Goal: Task Accomplishment & Management: Manage account settings

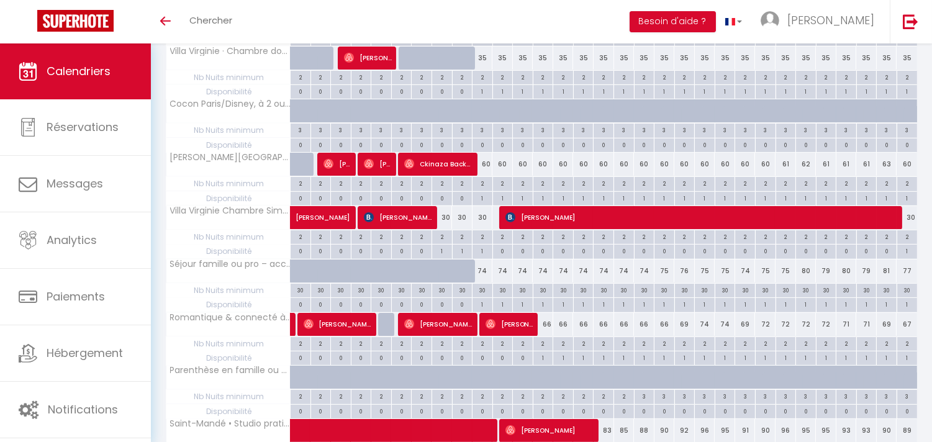
scroll to position [638, 0]
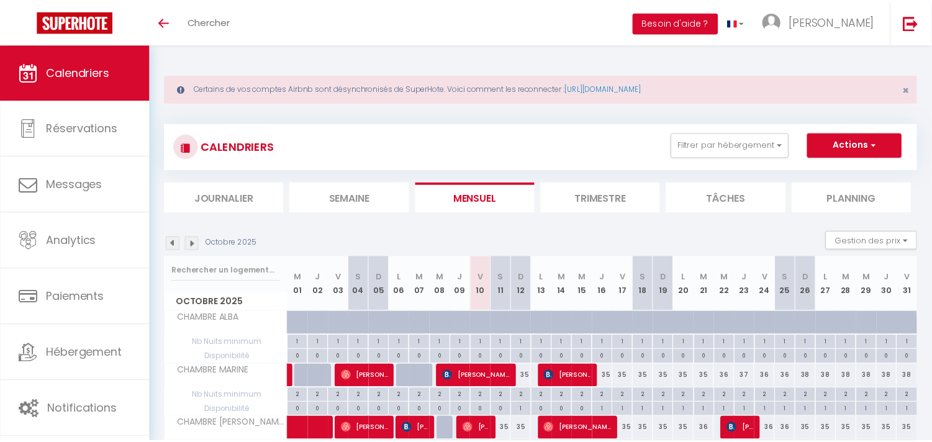
scroll to position [640, 0]
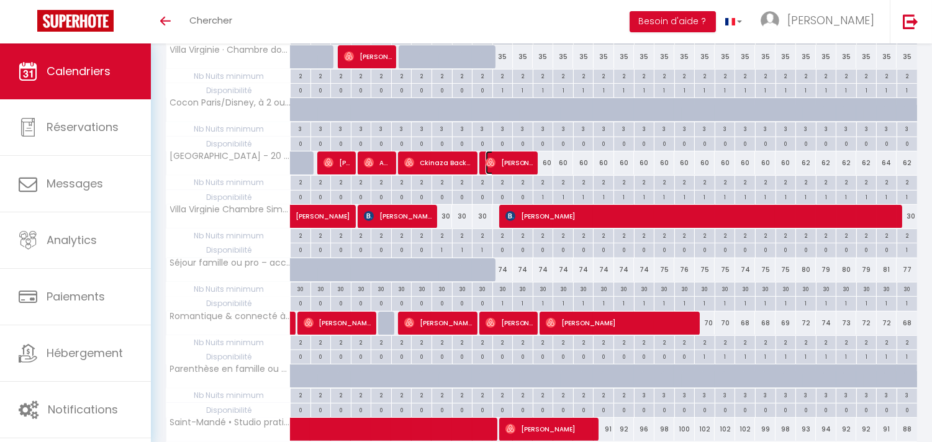
click at [512, 166] on span "Lotfi Malki" at bounding box center [510, 163] width 48 height 24
select select "OK"
select select "1"
select select "0"
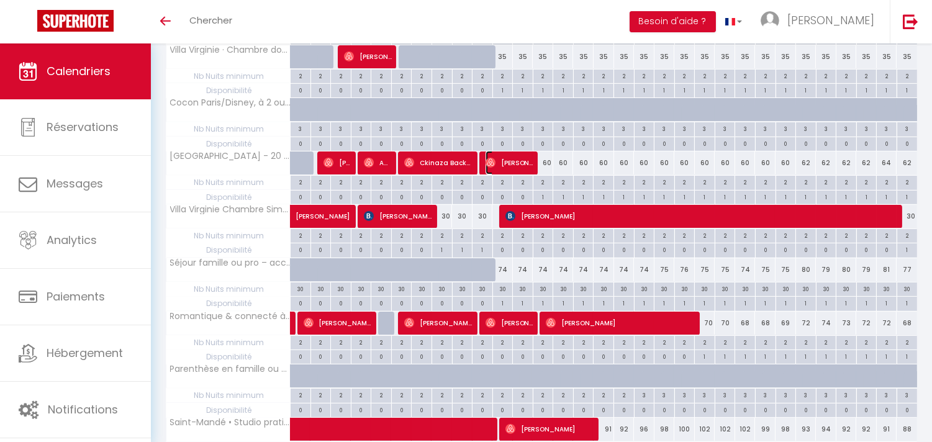
select select "1"
select select
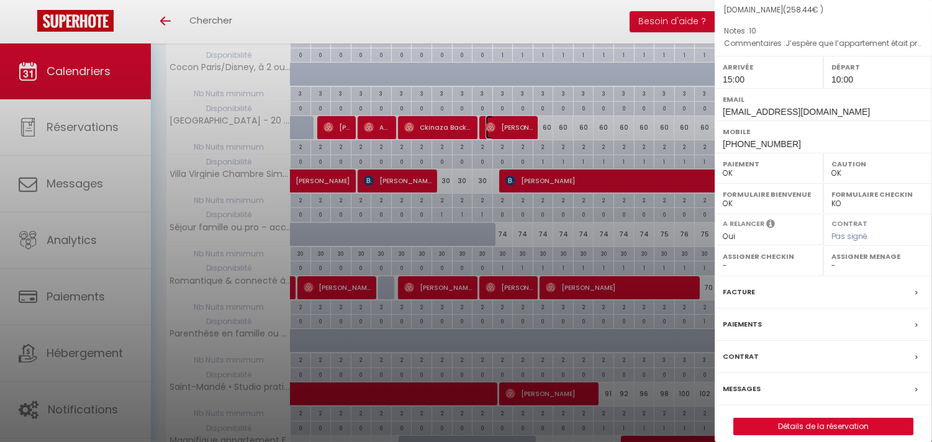
scroll to position [709, 0]
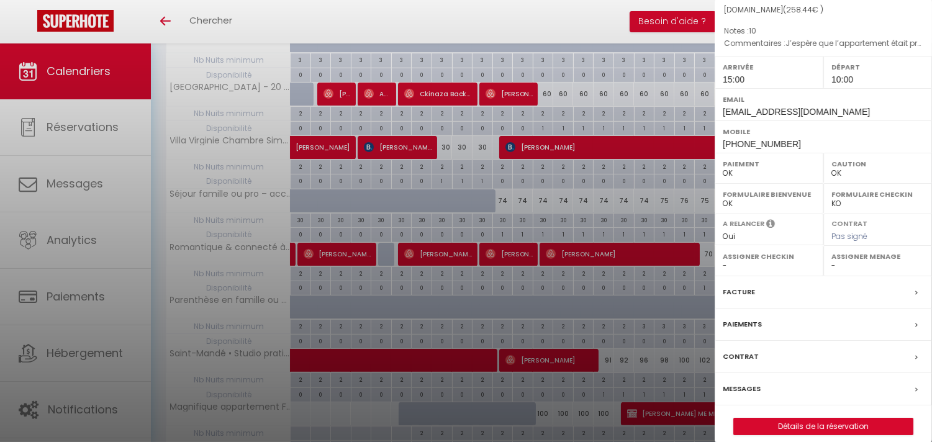
click at [804, 374] on div "Messages" at bounding box center [823, 389] width 217 height 32
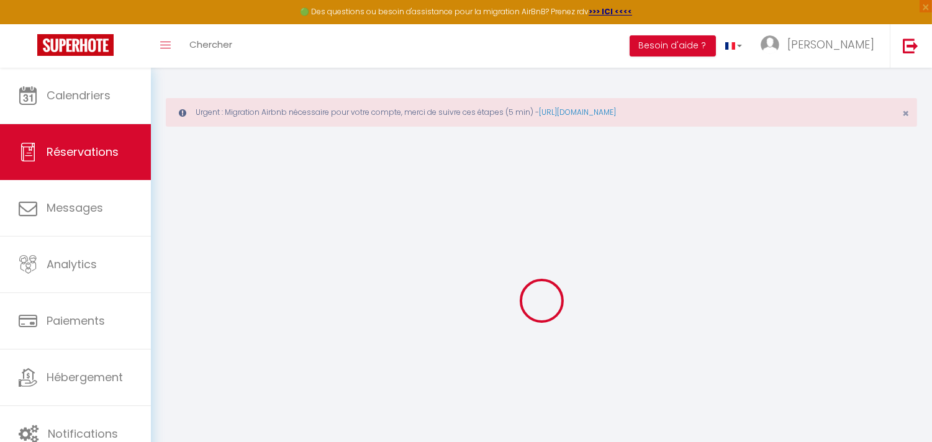
select select
checkbox input "false"
select select
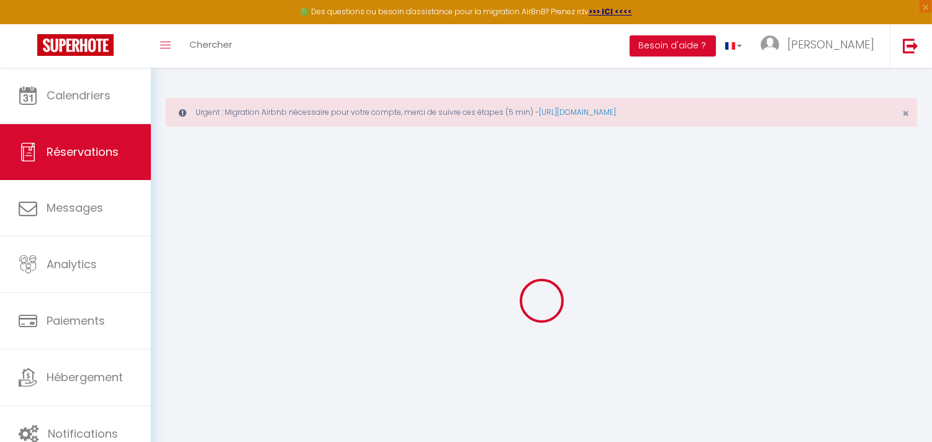
select select
checkbox input "false"
type textarea "J’espère que l’appartement était propre"
type textarea "10"
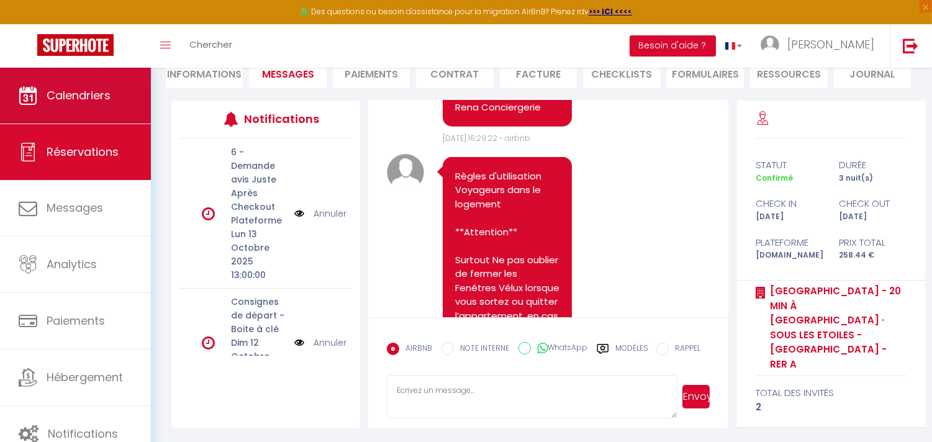
scroll to position [2608, 0]
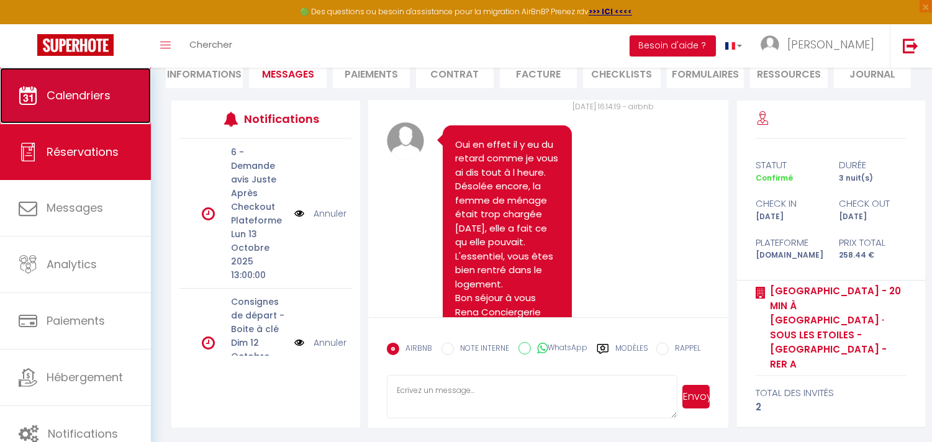
click at [114, 91] on link "Calendriers" at bounding box center [75, 96] width 151 height 56
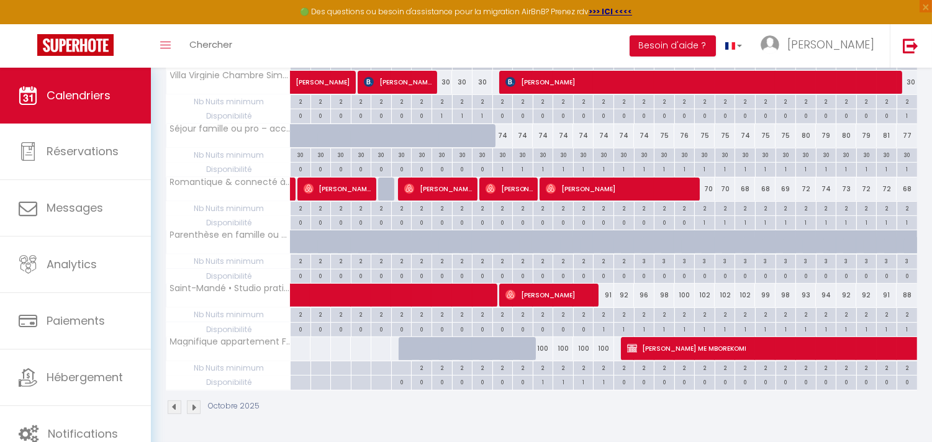
scroll to position [800, 0]
click at [548, 295] on span "[PERSON_NAME]" at bounding box center [550, 295] width 89 height 24
select select "OK"
select select "1"
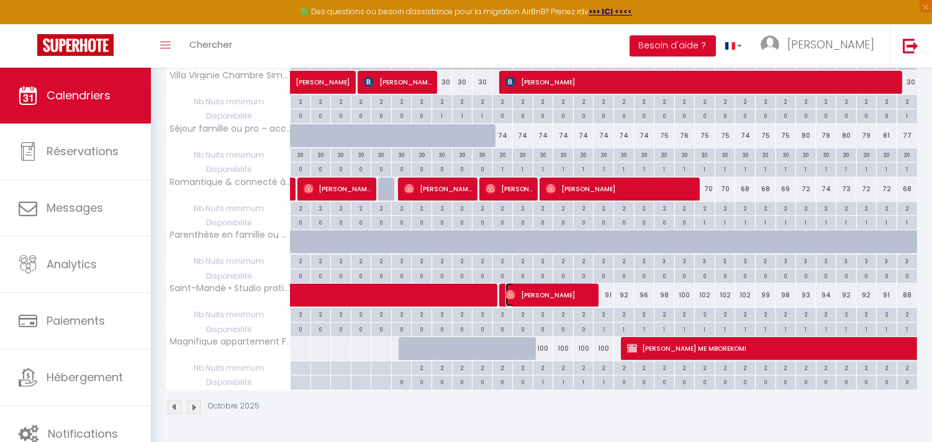
select select "0"
select select "1"
select select
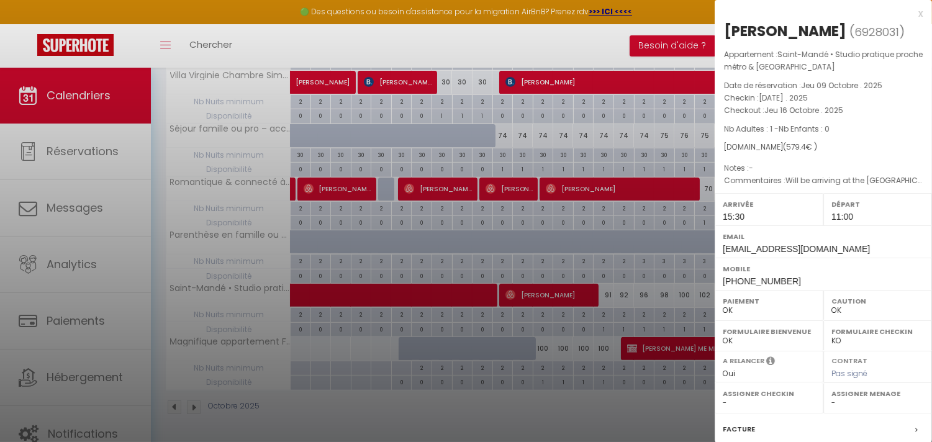
click at [88, 382] on div at bounding box center [466, 221] width 932 height 442
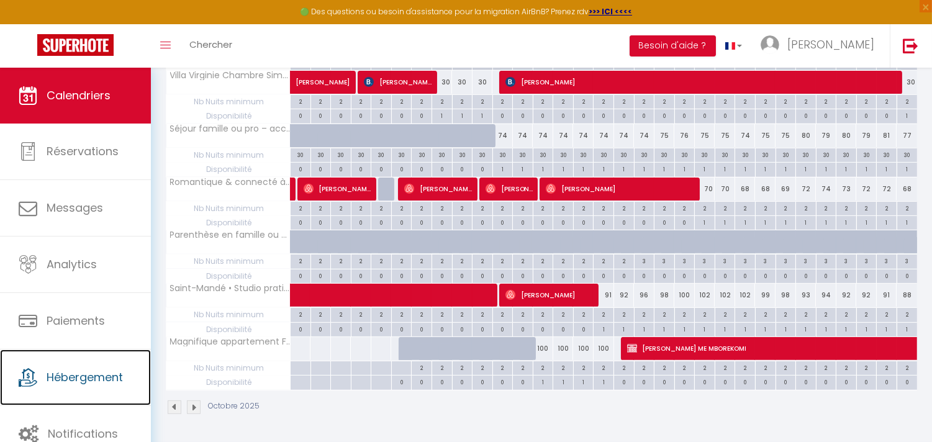
click at [89, 379] on span "Hébergement" at bounding box center [85, 378] width 76 height 16
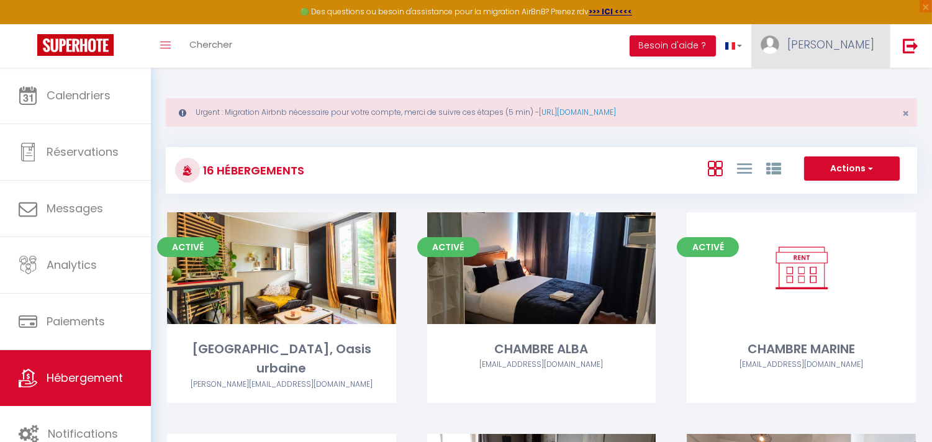
click at [857, 47] on span "[PERSON_NAME]" at bounding box center [831, 45] width 87 height 16
click at [839, 106] on link "Équipe" at bounding box center [840, 108] width 92 height 21
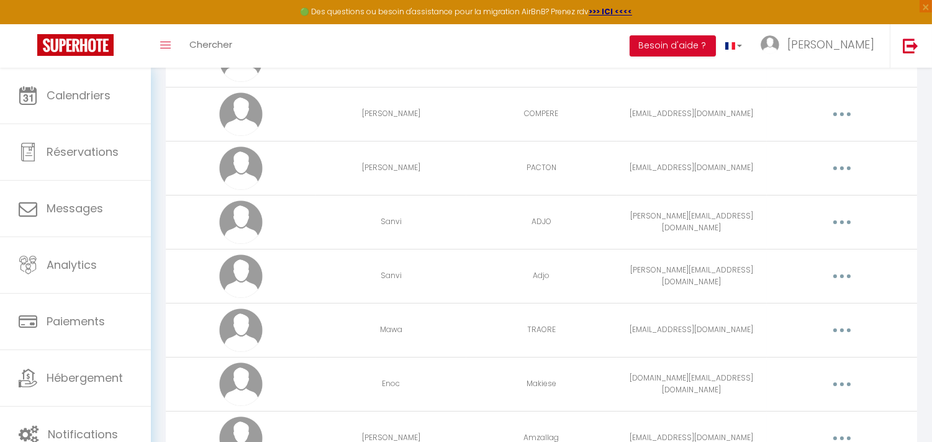
scroll to position [409, 0]
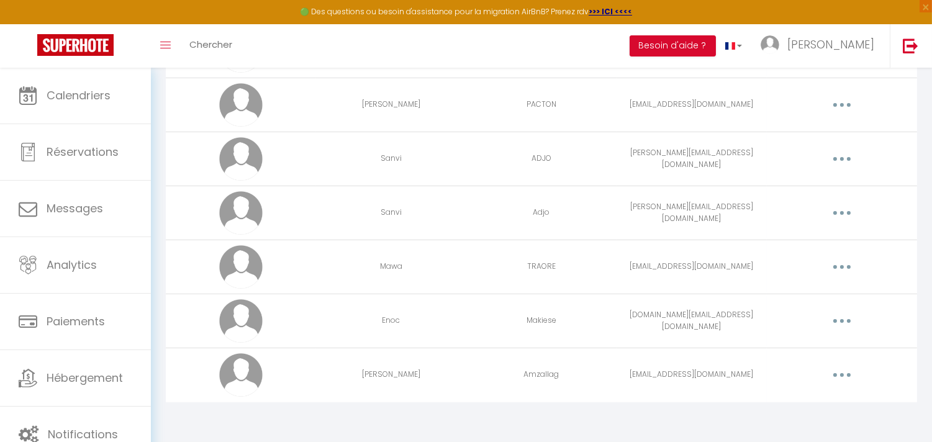
click at [841, 375] on icon "button" at bounding box center [842, 375] width 4 height 4
click at [788, 405] on link "Editer" at bounding box center [810, 403] width 92 height 21
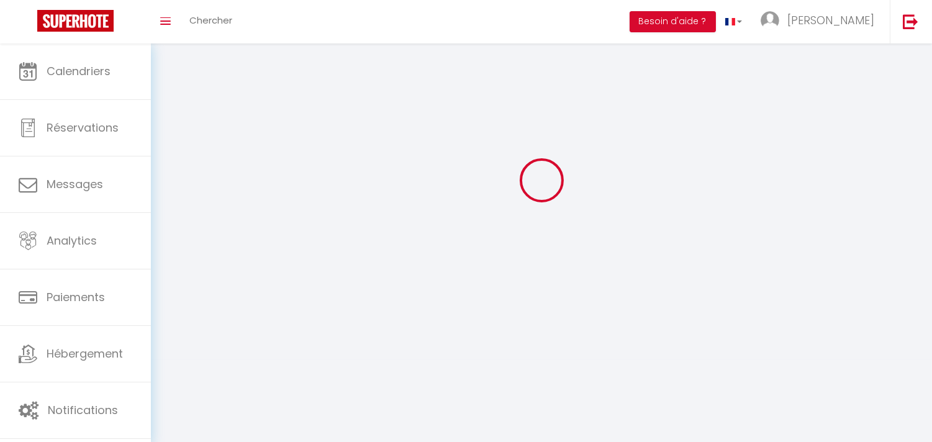
type input "Aurélie"
type input "Amzallag"
type input "eclat-services@outlook.fr"
type textarea "https://app.superhote.com/#/connect/UPAUONKm0d"
checkbox input "false"
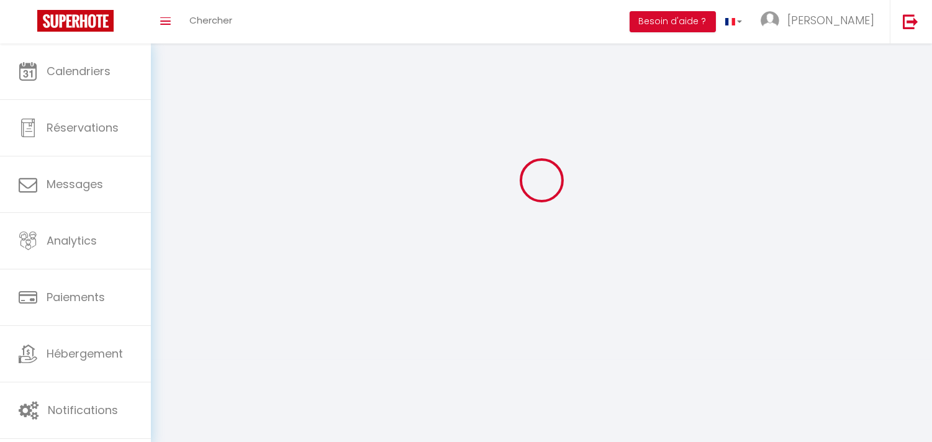
checkbox input "false"
checkbox input "true"
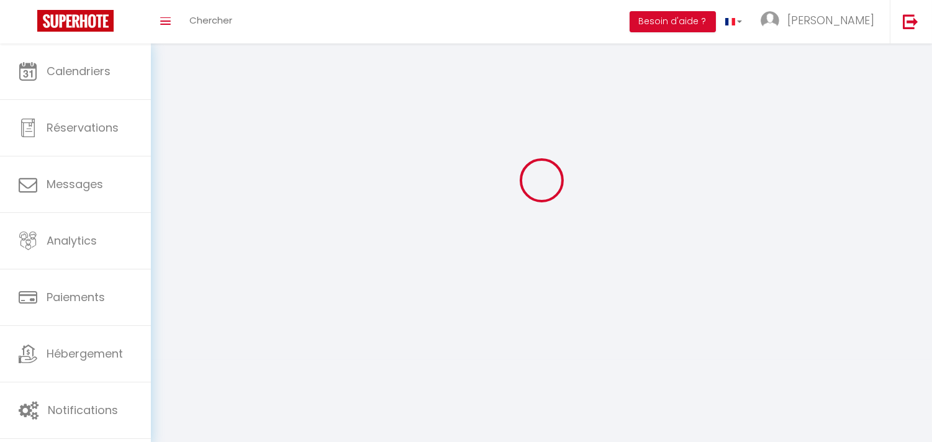
checkbox input "true"
checkbox input "false"
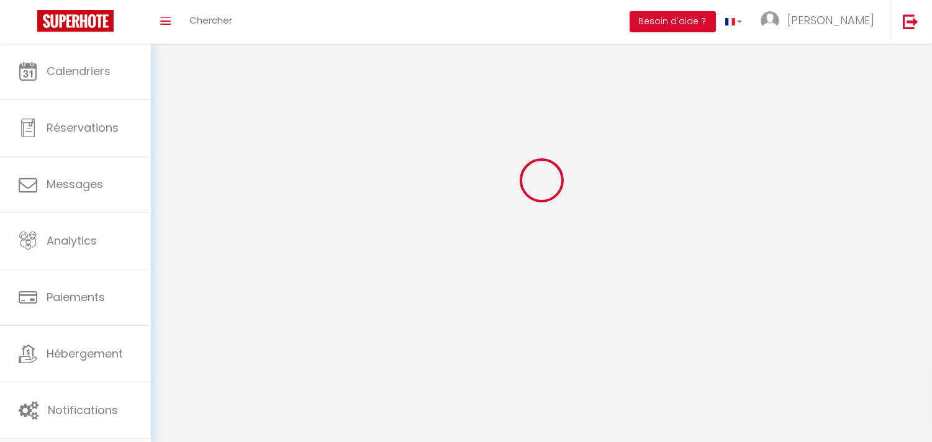
checkbox input "false"
checkbox input "true"
checkbox input "false"
select select
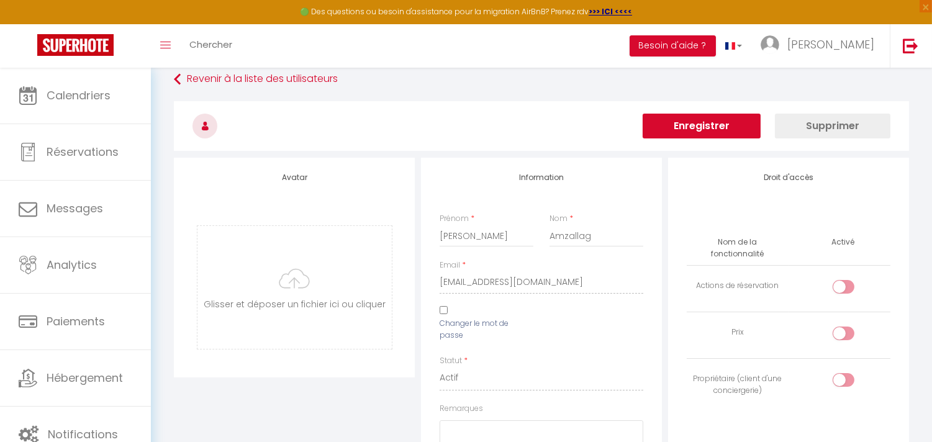
scroll to position [1276, 0]
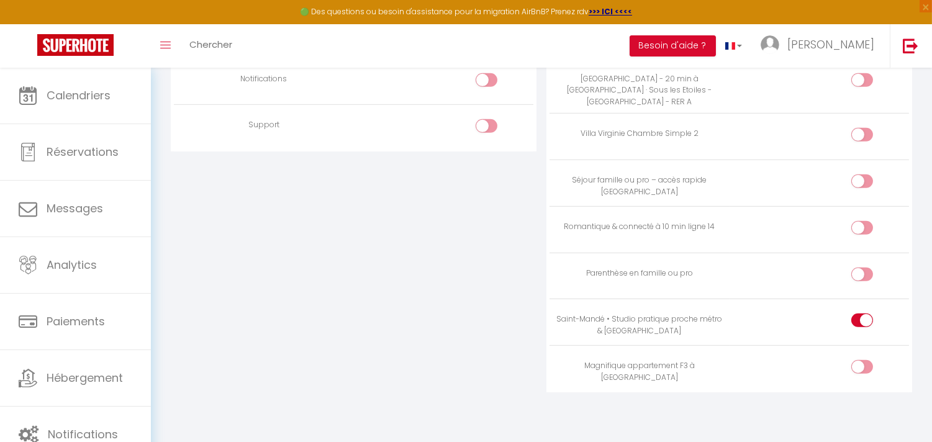
click at [865, 84] on input "checkbox" at bounding box center [873, 82] width 22 height 19
checkbox input "true"
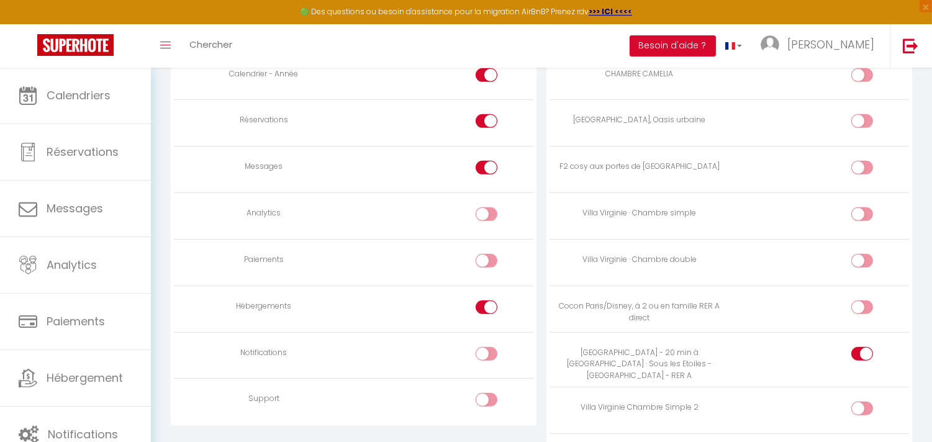
scroll to position [1000, 0]
click at [862, 125] on input "checkbox" at bounding box center [873, 124] width 22 height 19
checkbox input "true"
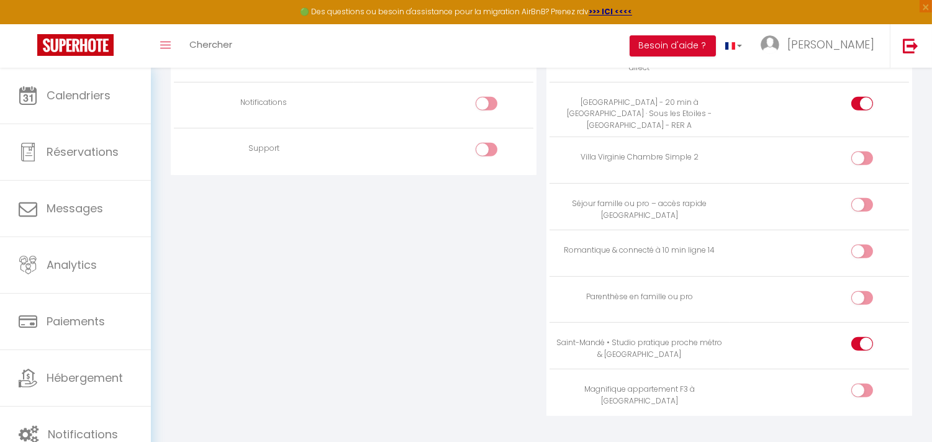
scroll to position [1276, 0]
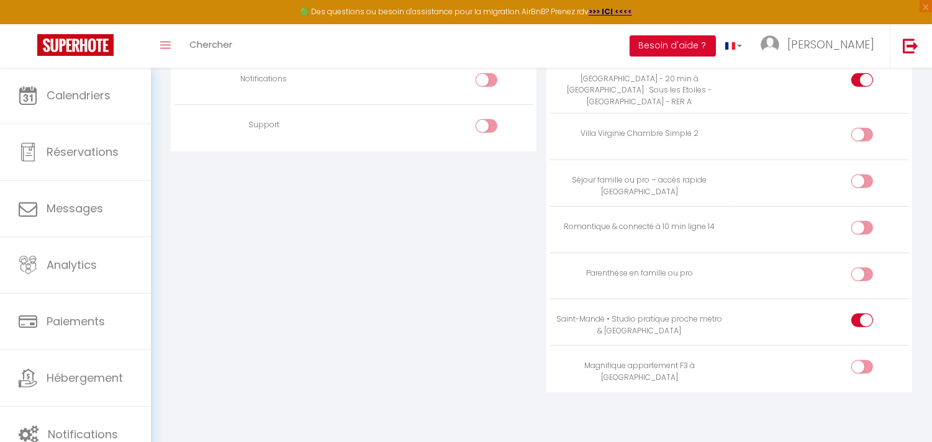
click at [862, 224] on input "checkbox" at bounding box center [873, 230] width 22 height 19
checkbox input "true"
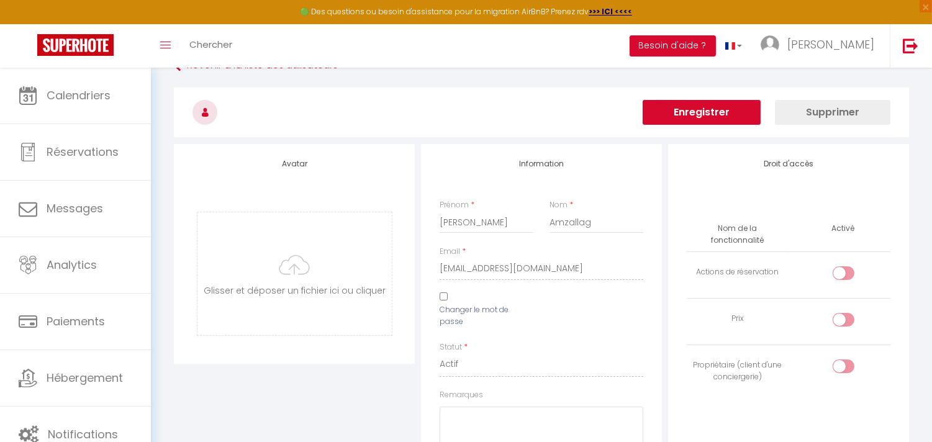
scroll to position [0, 0]
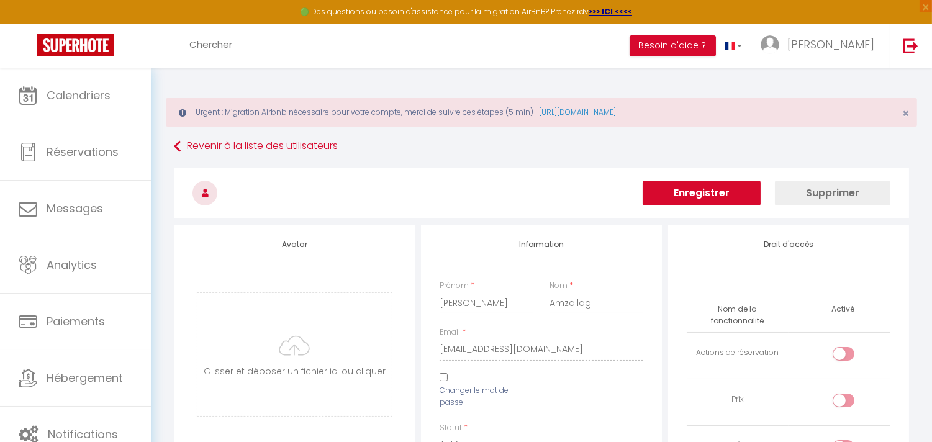
click at [714, 193] on button "Enregistrer" at bounding box center [702, 193] width 118 height 25
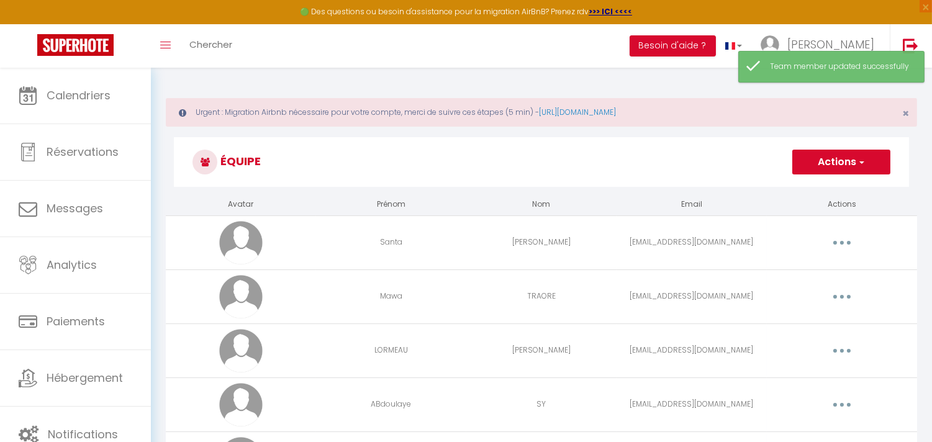
click at [847, 239] on button "button" at bounding box center [842, 243] width 35 height 20
click at [772, 268] on link "Editer" at bounding box center [810, 271] width 92 height 21
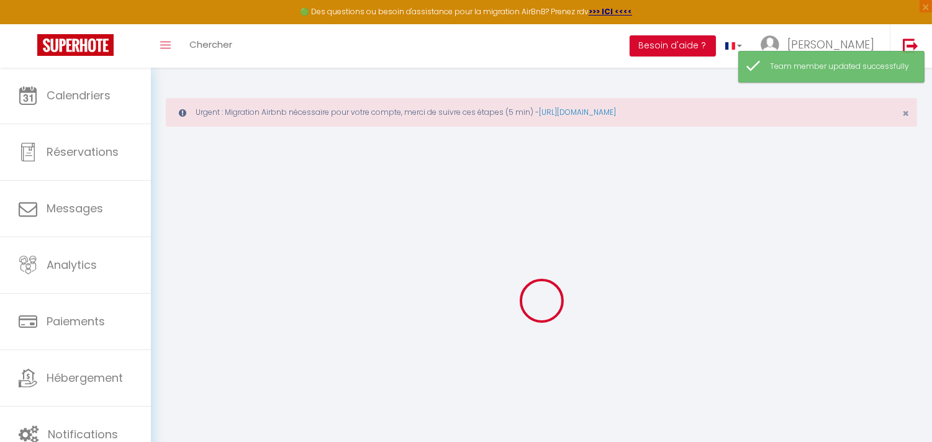
type input "Santa"
type input "MAKONNEN"
type input "senta0910@gmail.com"
type textarea "https://app.superhote.com/#/connect/pV10grdkSK"
checkbox input "true"
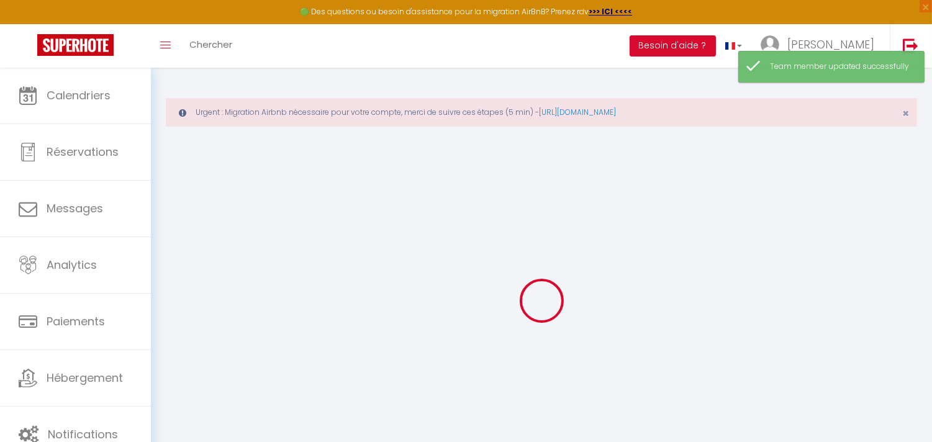
checkbox input "true"
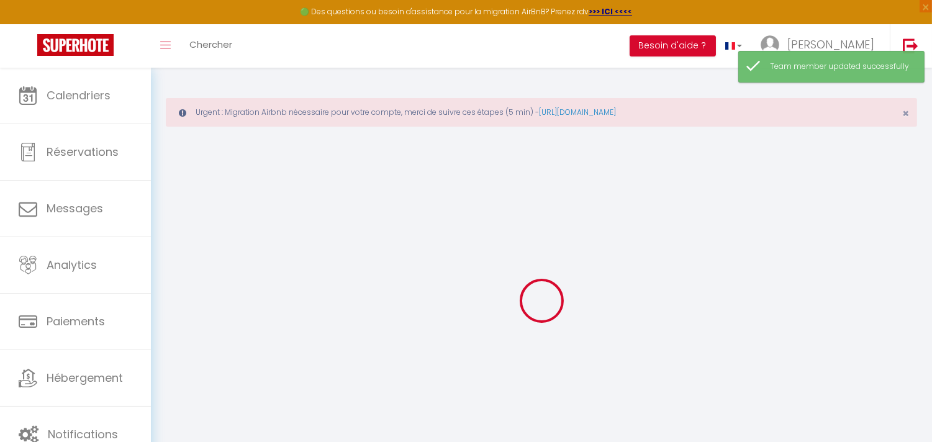
checkbox input "true"
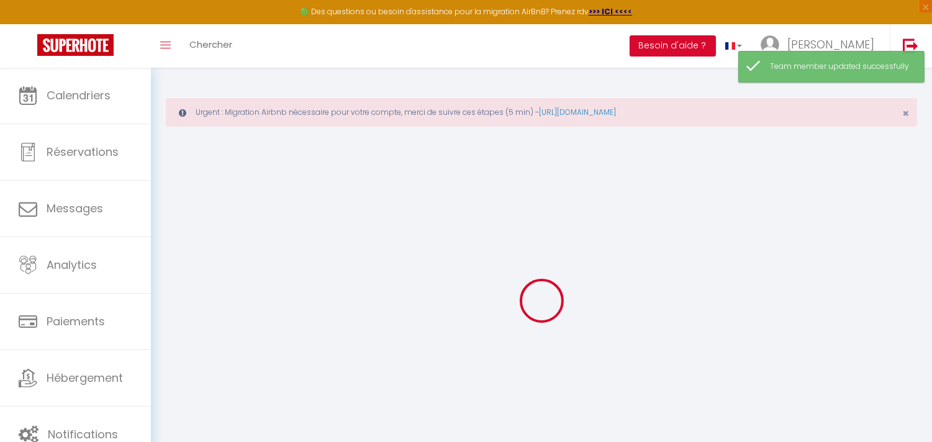
checkbox input "true"
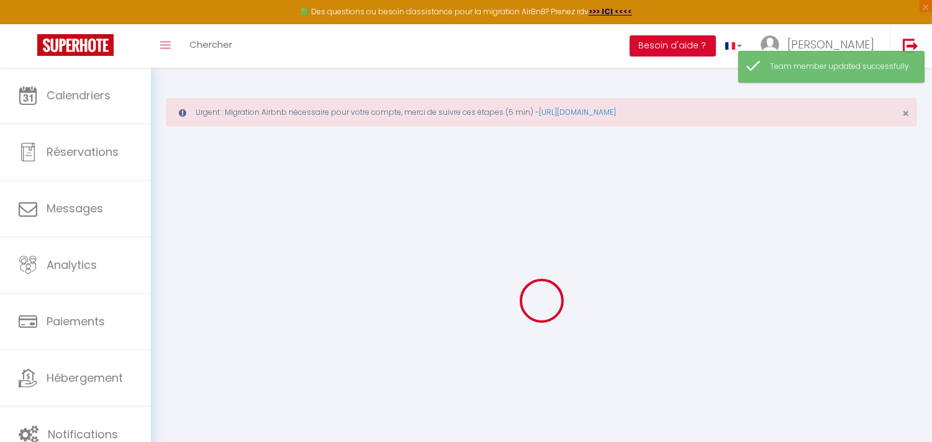
checkbox input "true"
select select
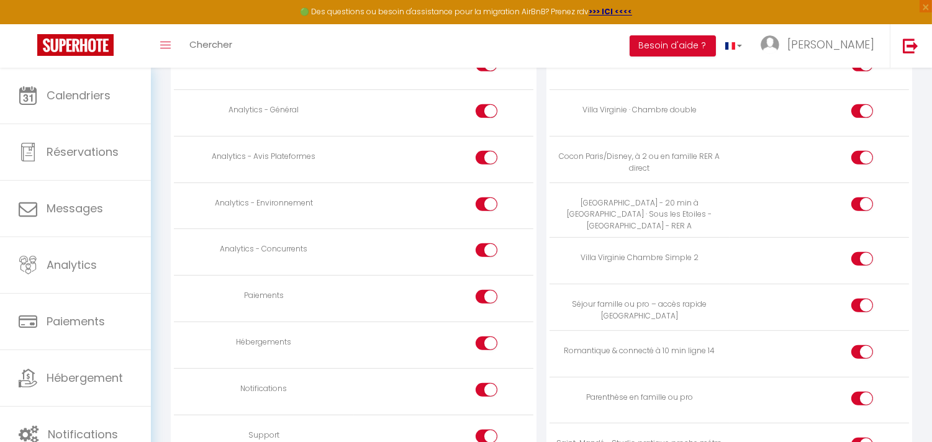
scroll to position [1276, 0]
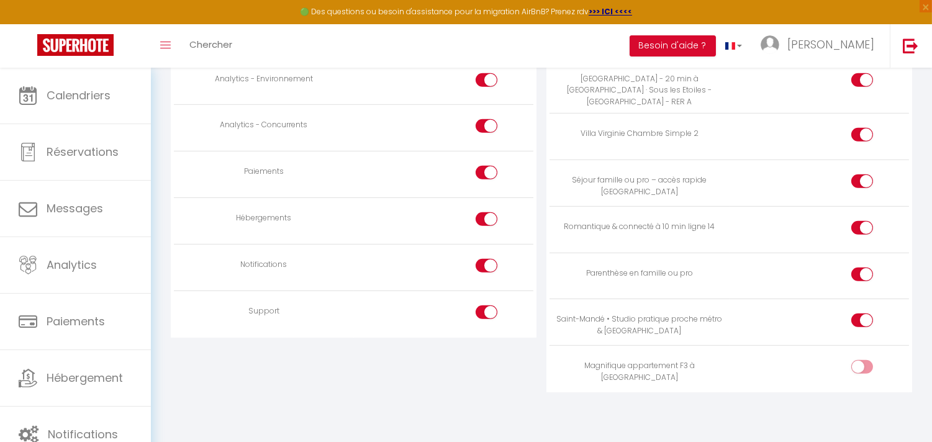
click at [861, 362] on div at bounding box center [863, 367] width 22 height 14
click at [862, 362] on input "checkbox" at bounding box center [873, 369] width 22 height 19
checkbox input "true"
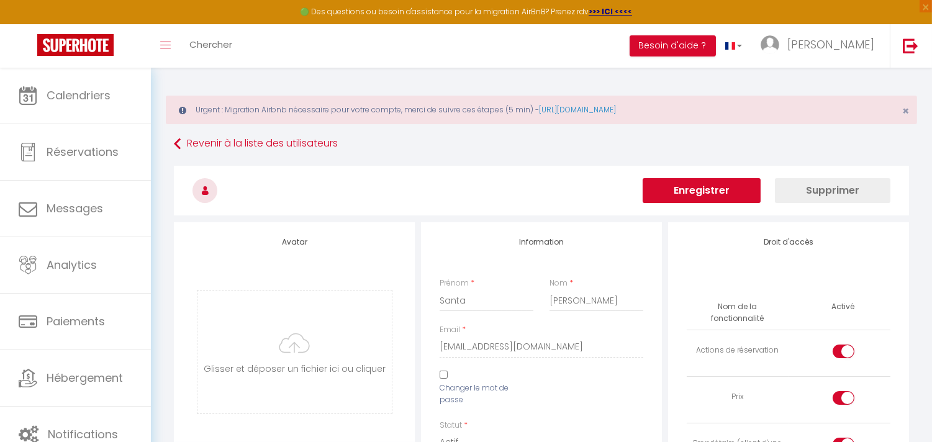
scroll to position [0, 0]
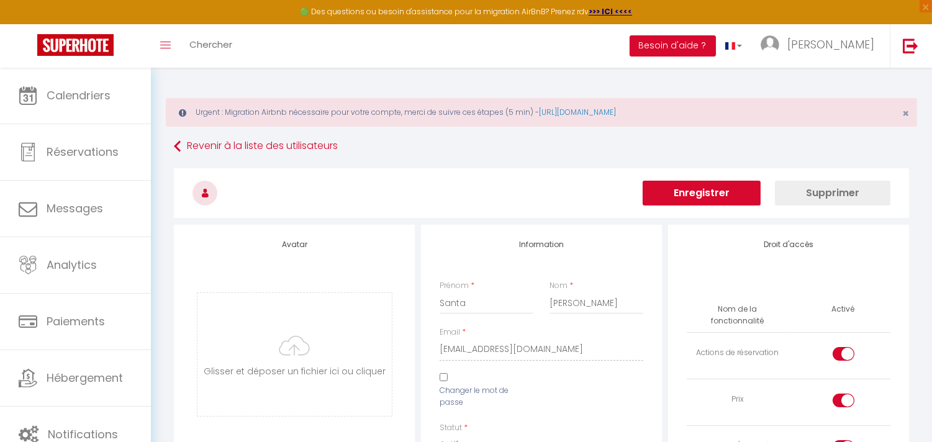
click at [699, 191] on button "Enregistrer" at bounding box center [702, 193] width 118 height 25
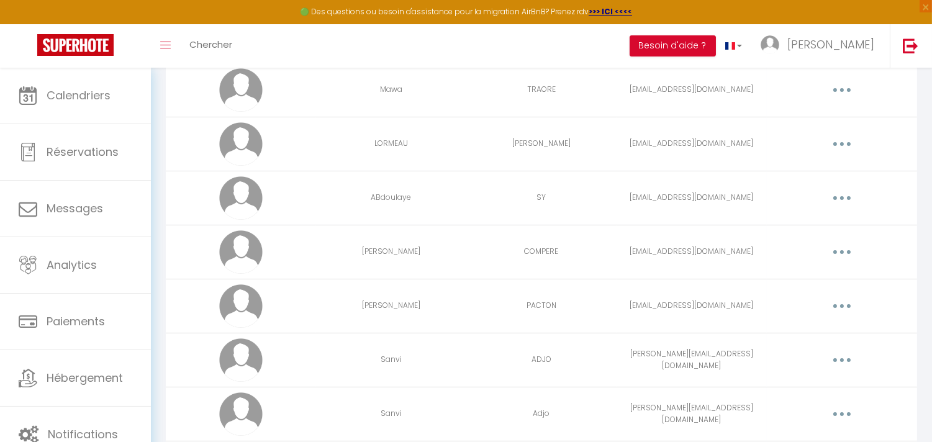
scroll to position [276, 0]
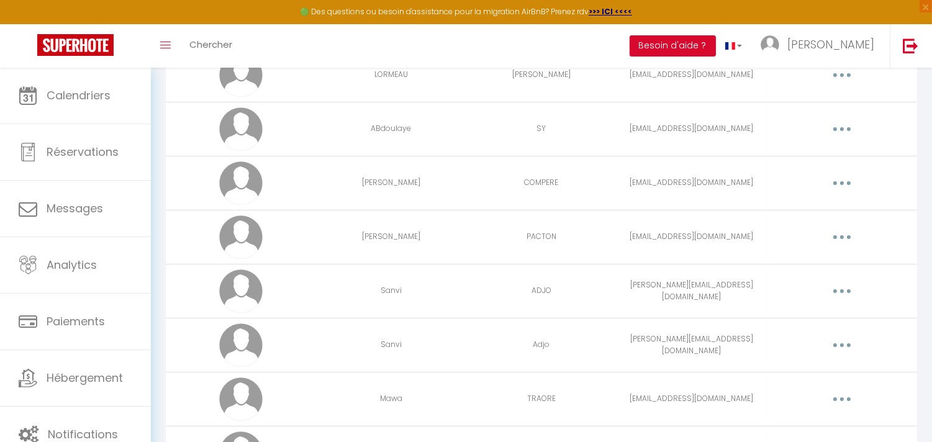
click at [841, 237] on icon "button" at bounding box center [842, 237] width 4 height 4
click at [780, 269] on link "Editer" at bounding box center [810, 265] width 92 height 21
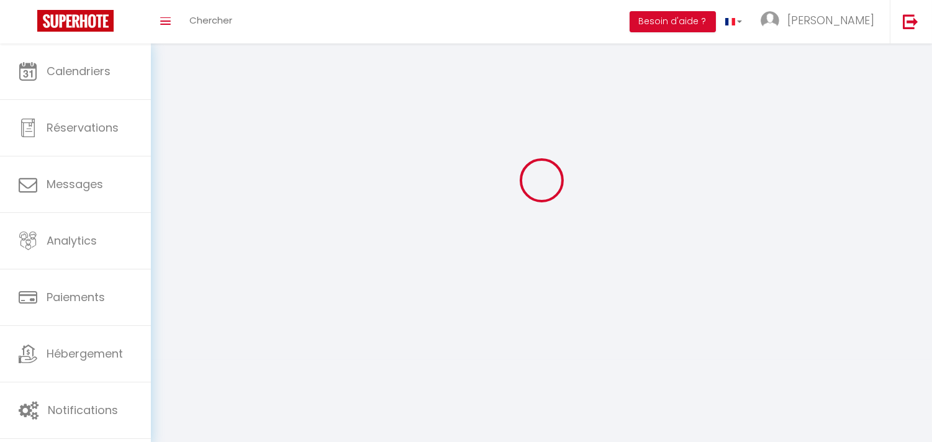
type input "Martin"
type input "PACTON"
type input "martinpacton@gmail.com"
type textarea "https://app.superhote.com/#/connect/zJpISvp76f"
checkbox input "true"
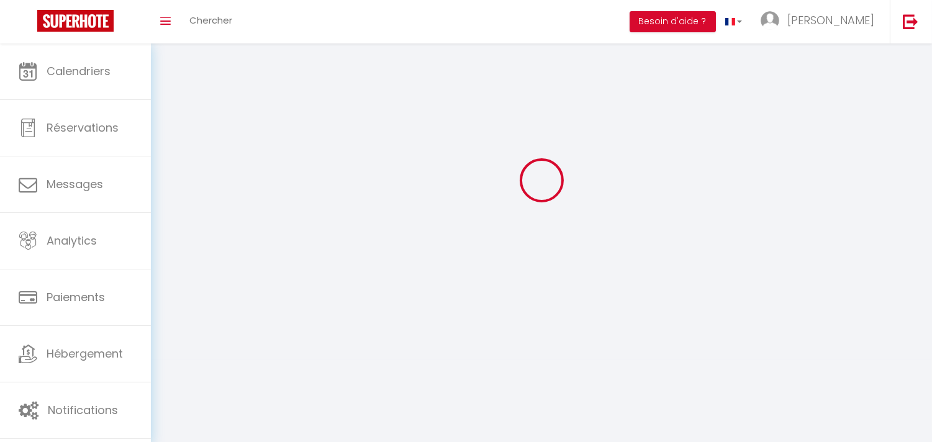
checkbox input "true"
checkbox input "false"
checkbox input "true"
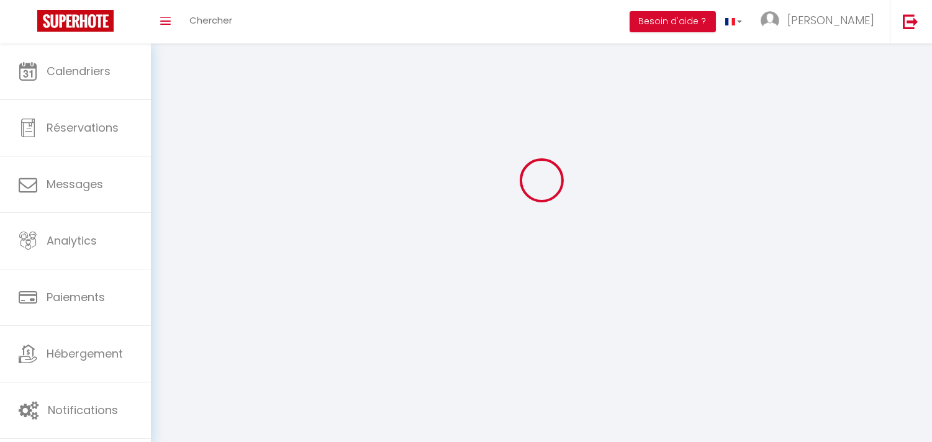
checkbox input "true"
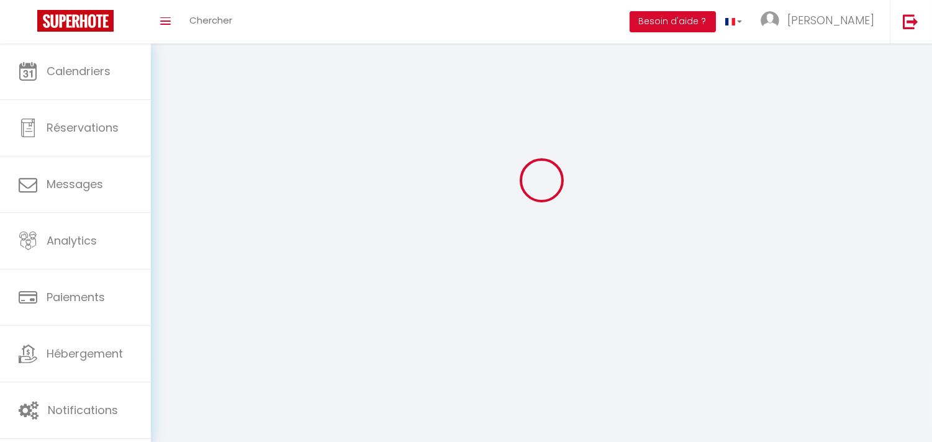
checkbox input "true"
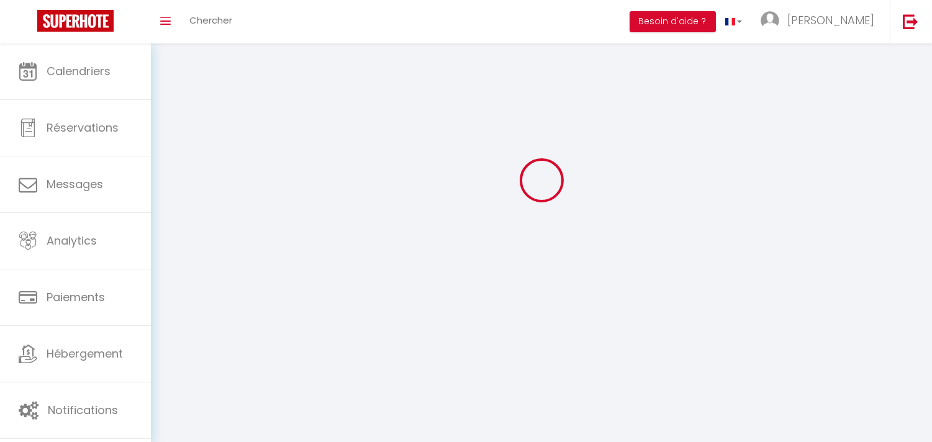
checkbox input "true"
select select
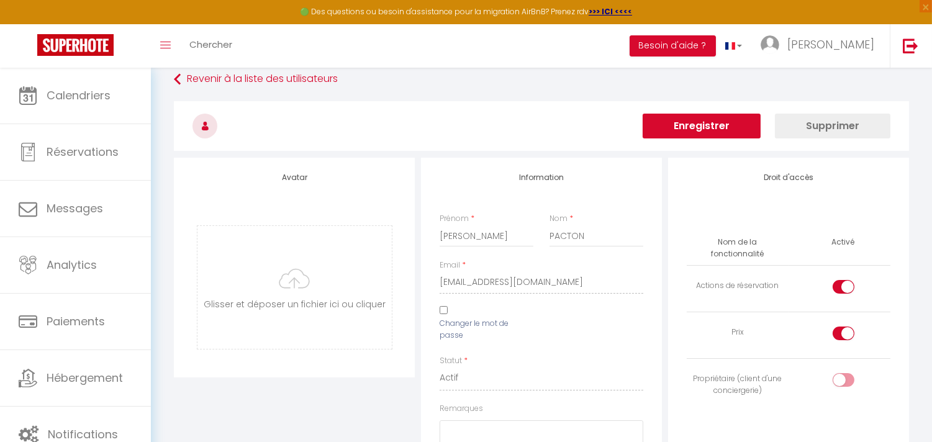
scroll to position [1276, 0]
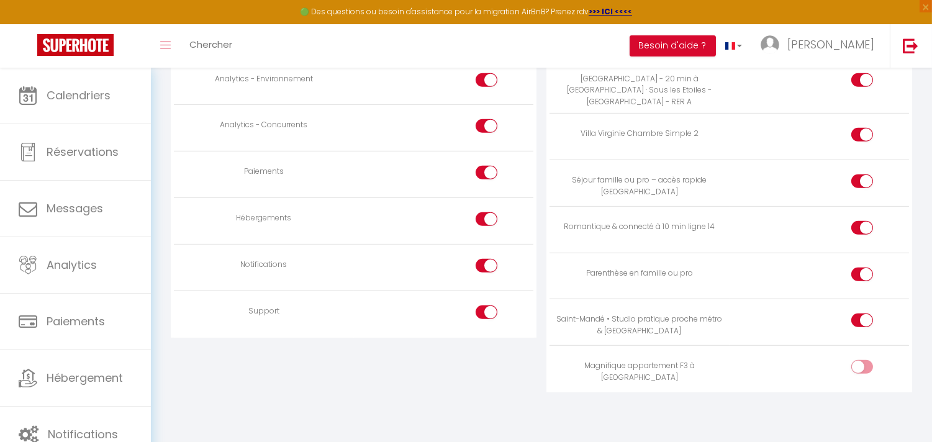
click at [859, 370] on div at bounding box center [863, 367] width 22 height 14
click at [862, 370] on input "checkbox" at bounding box center [873, 369] width 22 height 19
checkbox input "true"
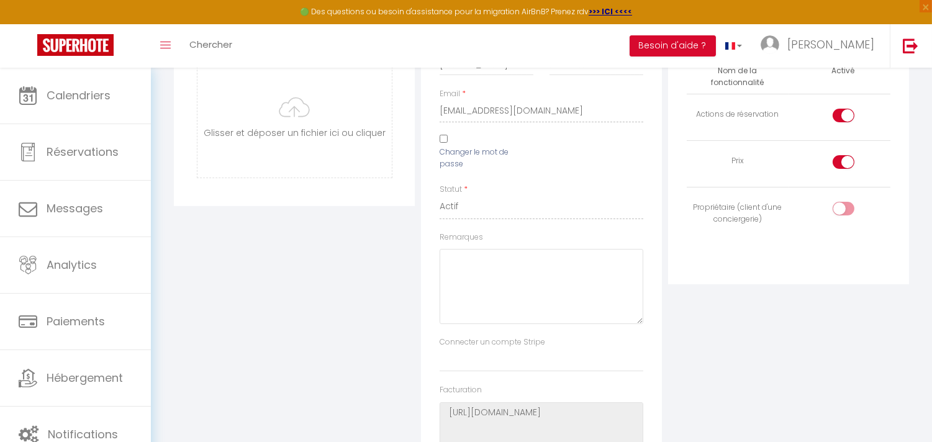
scroll to position [102, 0]
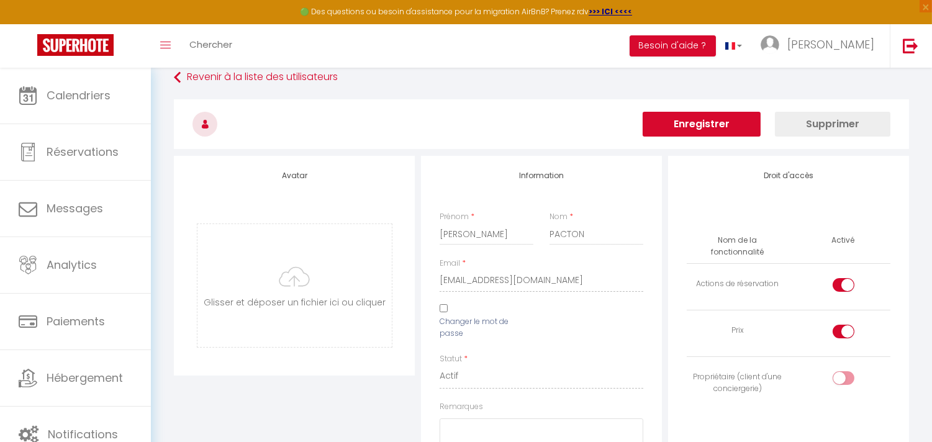
click at [694, 126] on button "Enregistrer" at bounding box center [702, 124] width 118 height 25
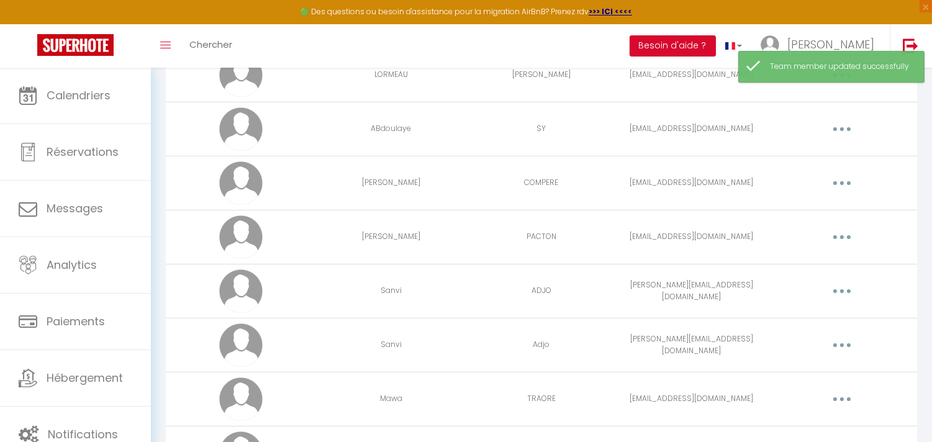
scroll to position [409, 0]
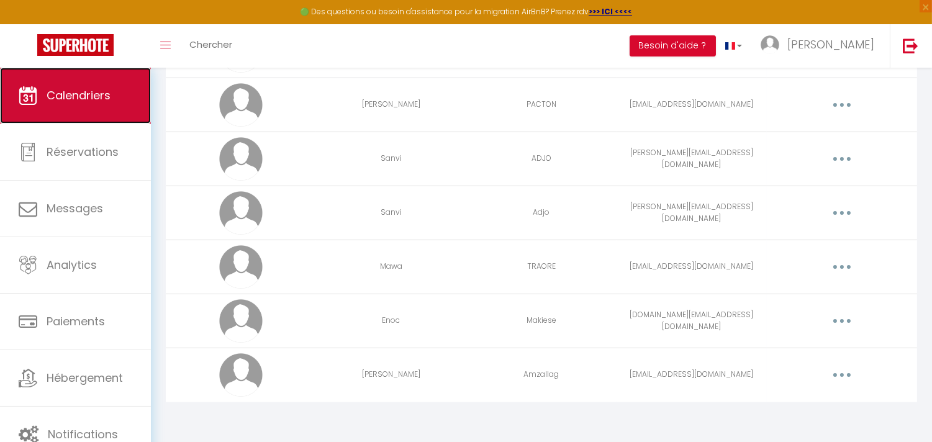
click at [47, 96] on span "Calendriers" at bounding box center [79, 96] width 64 height 16
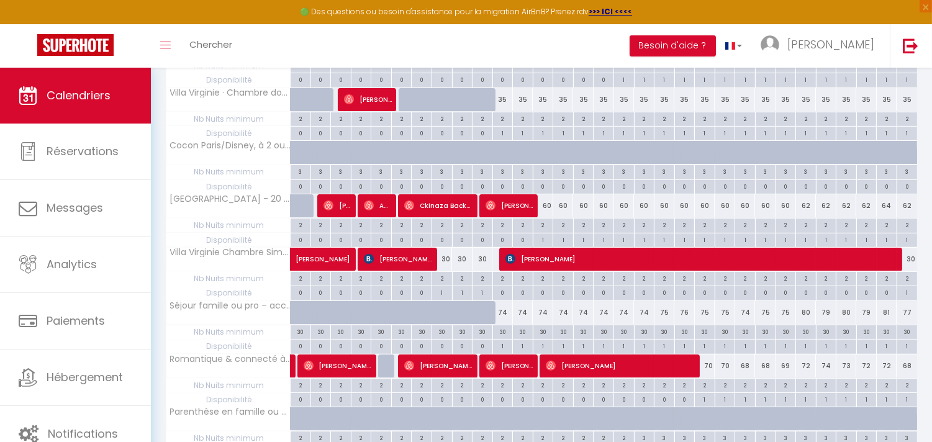
scroll to position [800, 0]
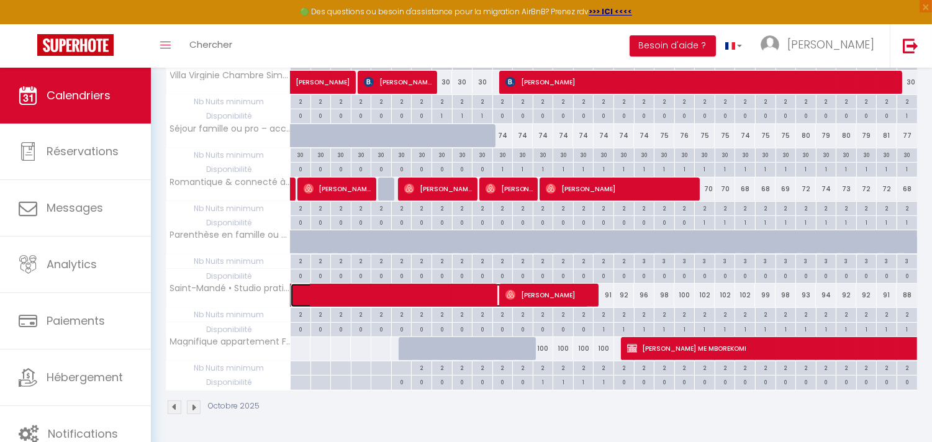
click at [468, 284] on span at bounding box center [447, 296] width 286 height 24
select select "OK"
select select "1"
select select "0"
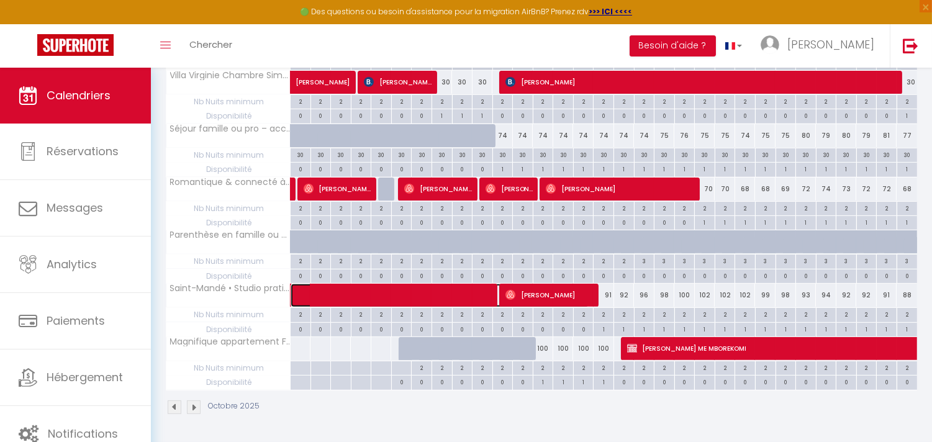
select select "1"
select select
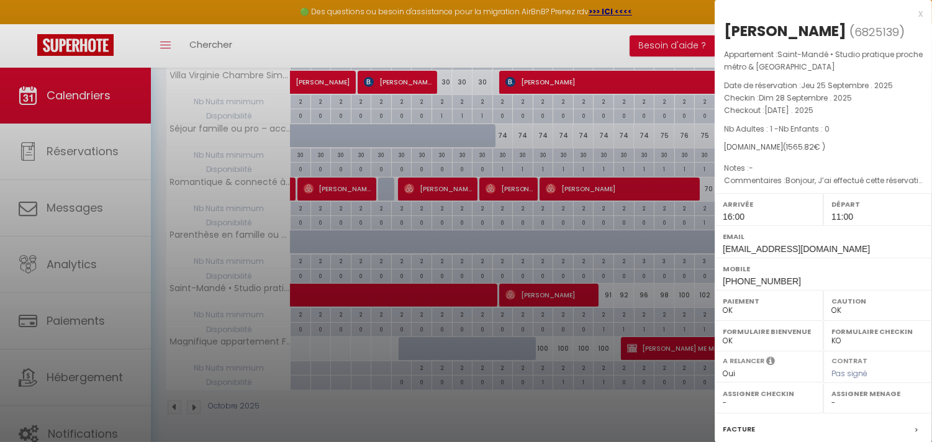
click at [530, 296] on div at bounding box center [466, 221] width 932 height 442
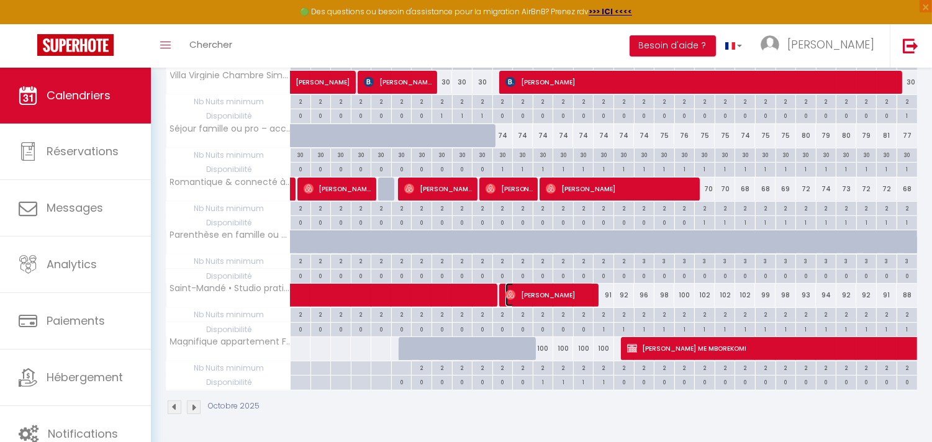
click at [530, 296] on span "[PERSON_NAME]" at bounding box center [550, 295] width 89 height 24
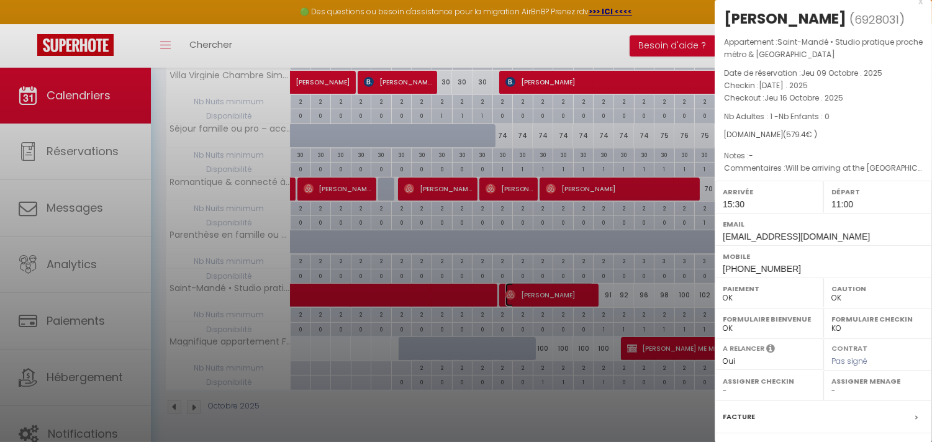
scroll to position [0, 0]
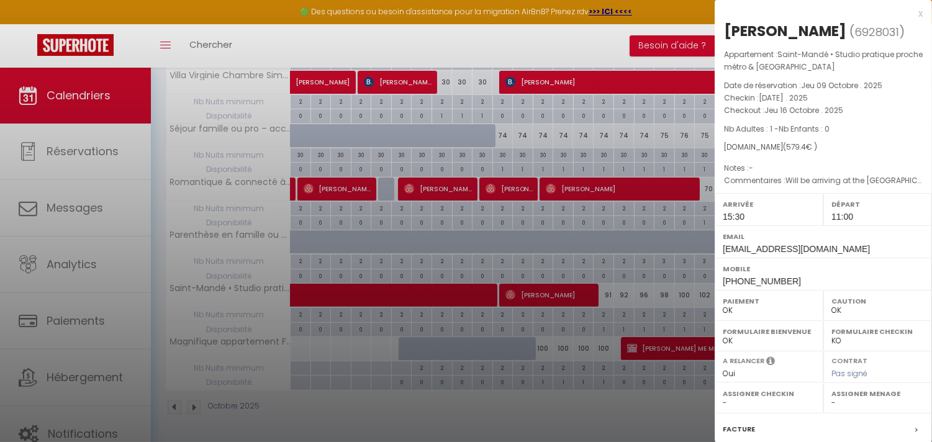
click at [471, 256] on div at bounding box center [466, 221] width 932 height 442
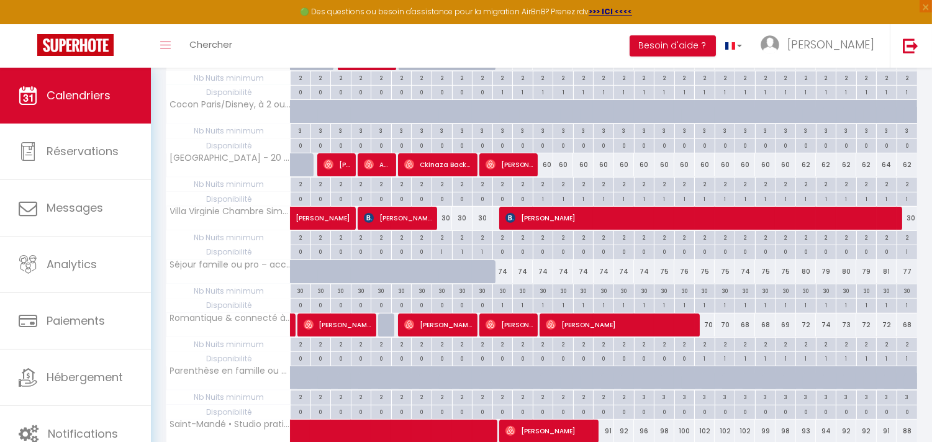
scroll to position [731, 0]
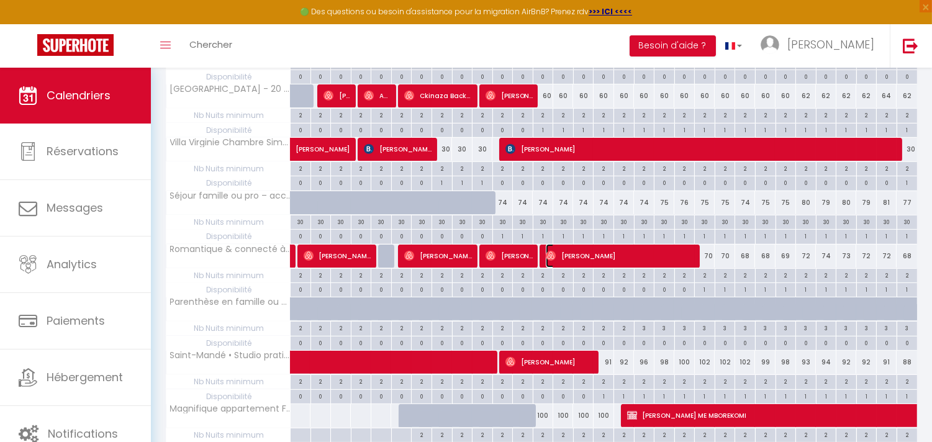
click at [620, 257] on span "Milica Jovicevic" at bounding box center [621, 256] width 150 height 24
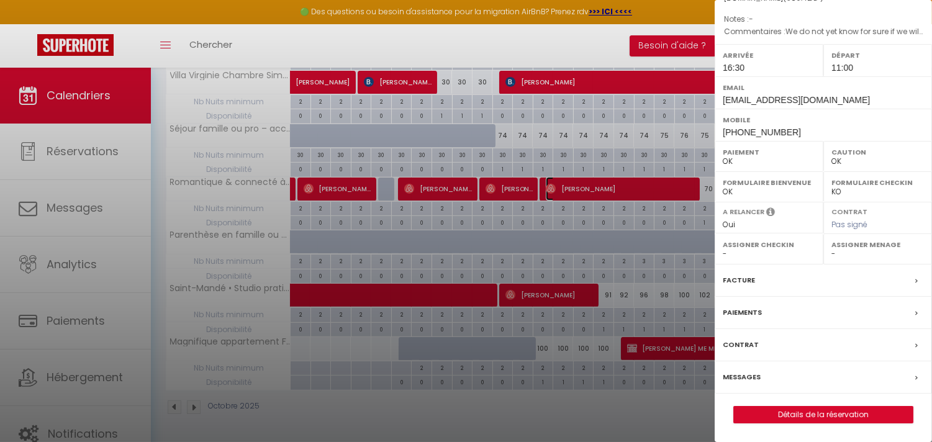
scroll to position [800, 0]
click at [474, 235] on div at bounding box center [466, 221] width 932 height 442
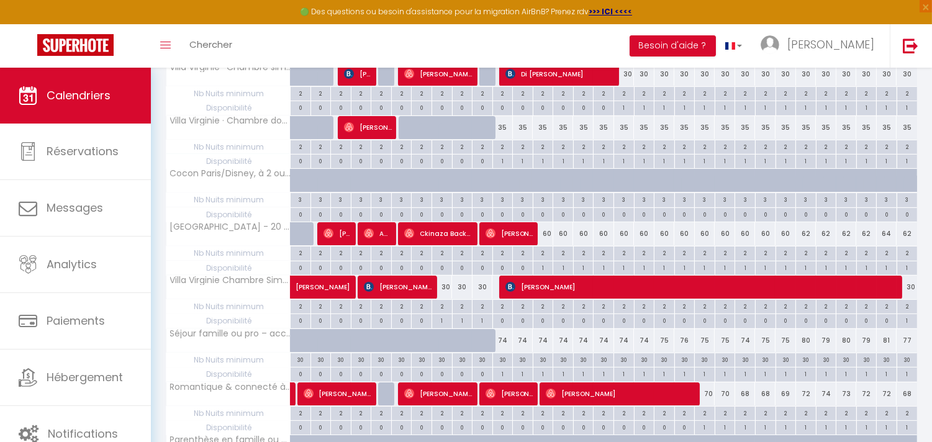
scroll to position [524, 0]
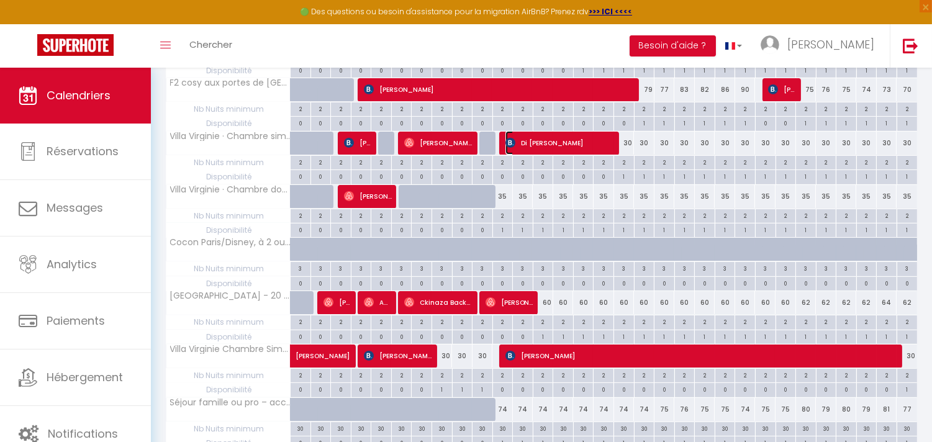
click at [562, 143] on span "Di [PERSON_NAME]" at bounding box center [560, 143] width 109 height 24
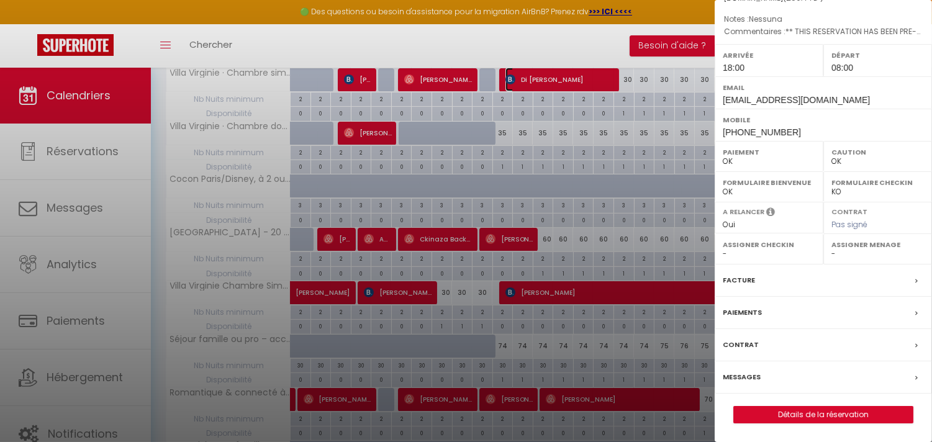
scroll to position [662, 0]
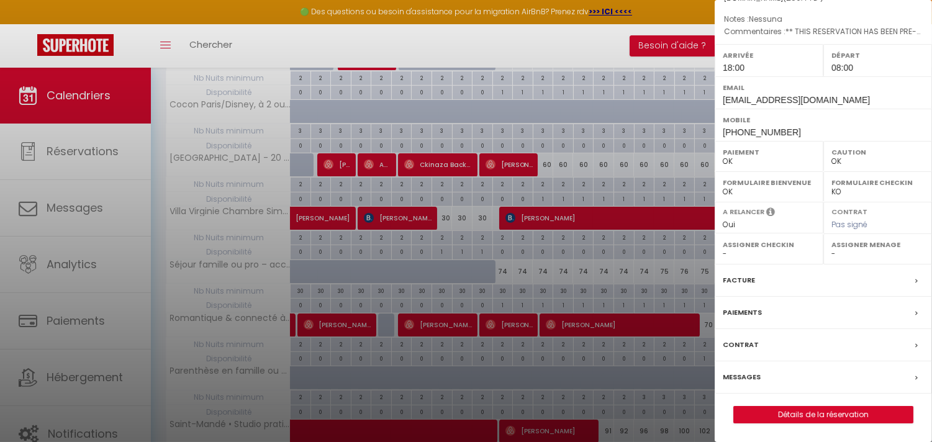
click at [868, 370] on div "Messages" at bounding box center [823, 378] width 217 height 32
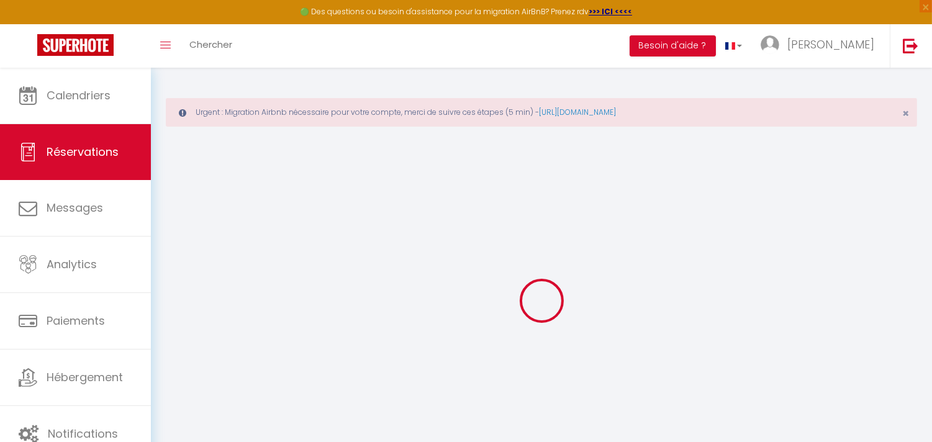
select select
checkbox input "false"
type textarea "** THIS RESERVATION HAS BEEN PRE-PAID ** BOOKING NOTE : Payment charge is EUR 3…"
type textarea "Nessuna"
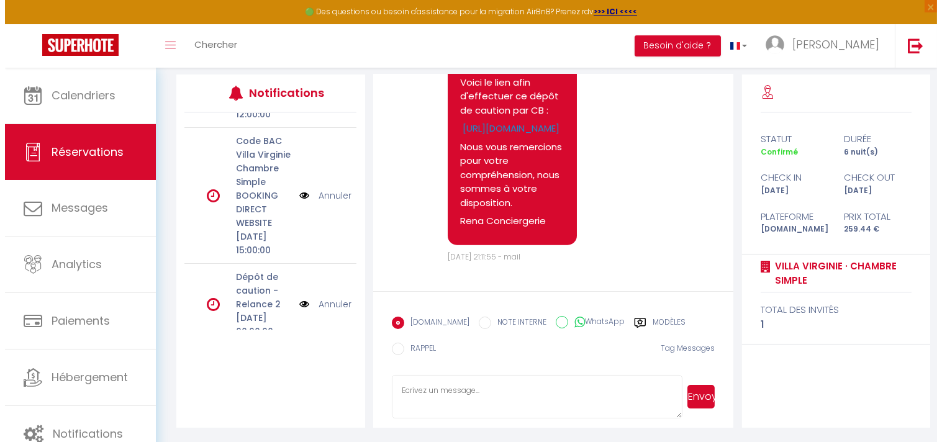
scroll to position [276, 0]
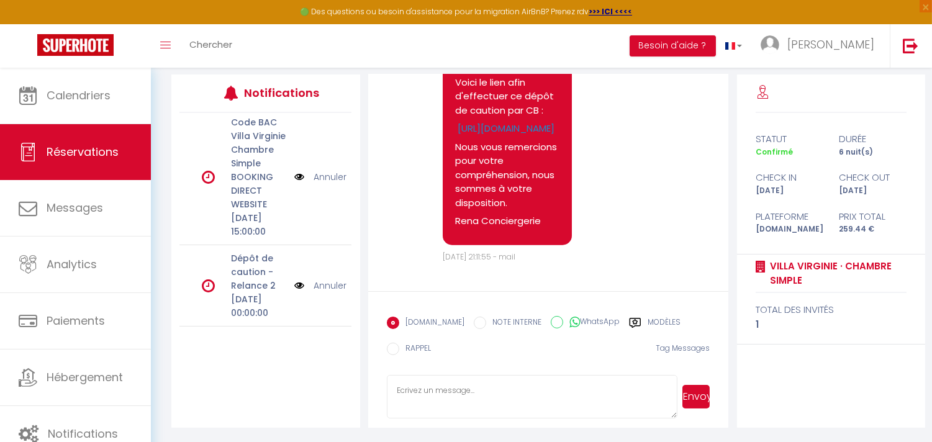
click at [294, 184] on img at bounding box center [299, 177] width 10 height 14
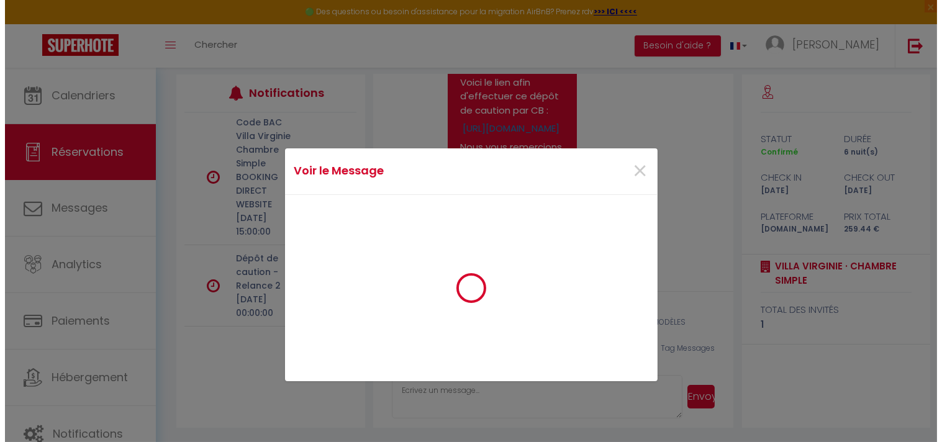
scroll to position [2076, 0]
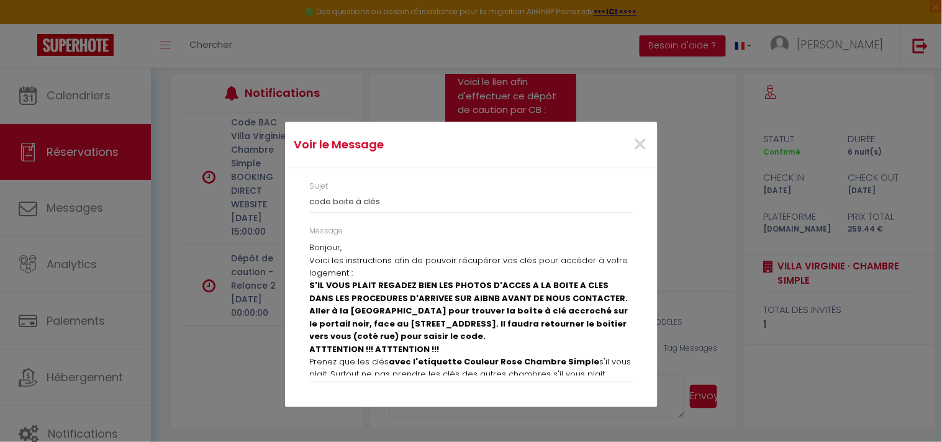
click at [391, 306] on b "Aller à la rue des Lilas pour trouver la boîte à clé accroché sur le portail no…" at bounding box center [469, 323] width 319 height 37
click at [429, 320] on b "Aller à la rue des Lilas pour trouver la boîte à clé accroché sur le portail no…" at bounding box center [469, 323] width 319 height 37
click at [432, 311] on b "Aller à la rue des Lilas pour trouver la boîte à clé accroché sur le portail no…" at bounding box center [469, 323] width 319 height 37
click at [432, 309] on b "Aller à la rue des Lilas pour trouver la boîte à clé accroché sur le portail no…" at bounding box center [469, 323] width 319 height 37
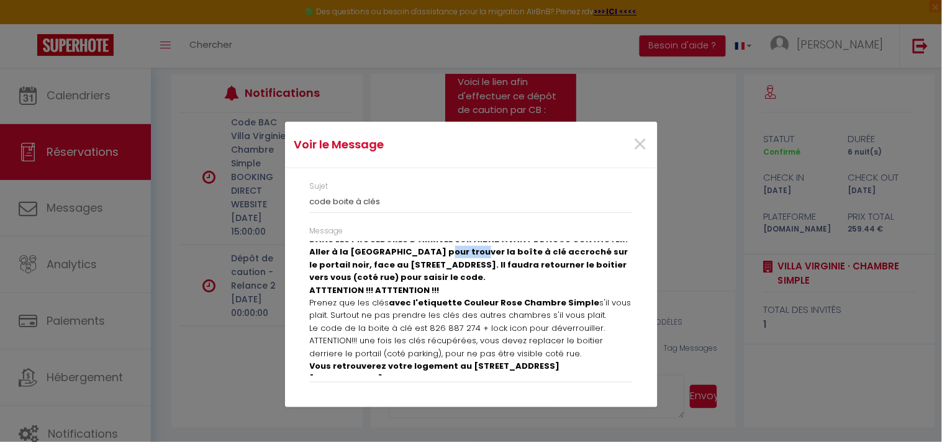
scroll to position [119, 0]
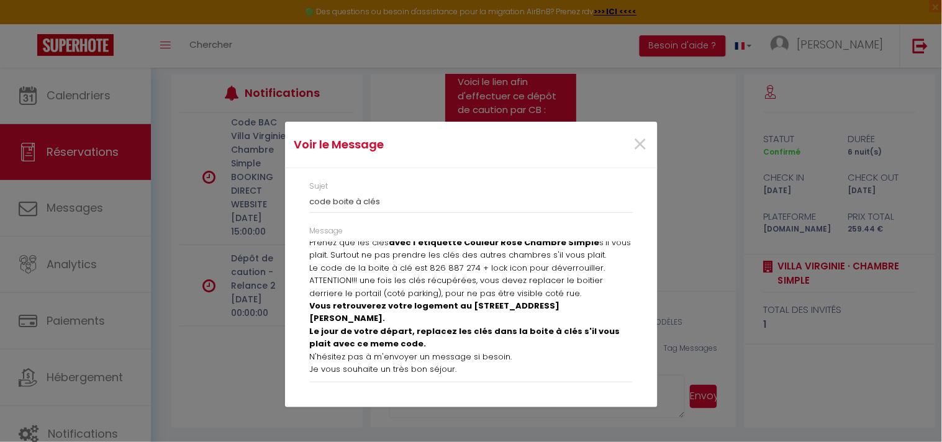
click at [435, 309] on b "Vous retrouverez votre logement au 46 avenue Paul Vaillant Couturier." at bounding box center [435, 312] width 250 height 24
click at [450, 265] on p "Le code de la boite à clé est 826 887 274 + lock icon pour déverrouiller." at bounding box center [471, 268] width 323 height 12
click at [421, 269] on p "Le code de la boite à clé est 826 887 274 + lock icon pour déverrouiller." at bounding box center [471, 268] width 323 height 12
click at [422, 269] on p "Le code de la boite à clé est 826 887 274 + lock icon pour déverrouiller." at bounding box center [471, 268] width 323 height 12
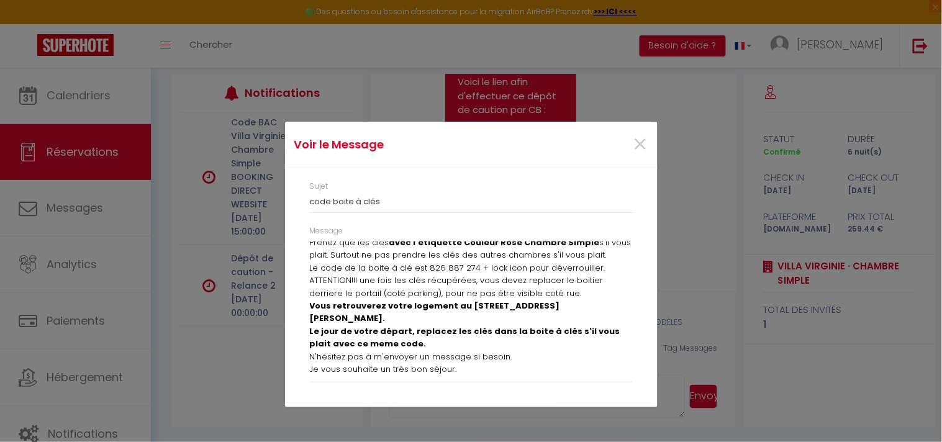
click at [426, 268] on p "Le code de la boite à clé est 826 887 274 + lock icon pour déverrouiller." at bounding box center [471, 268] width 323 height 12
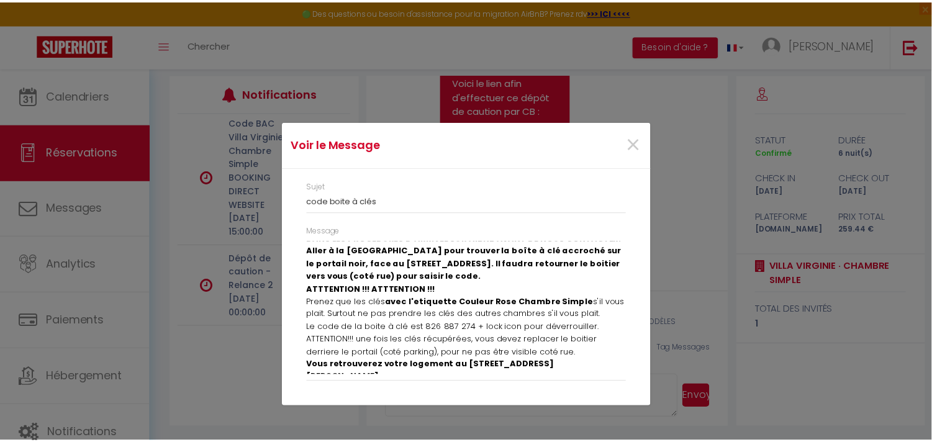
scroll to position [0, 0]
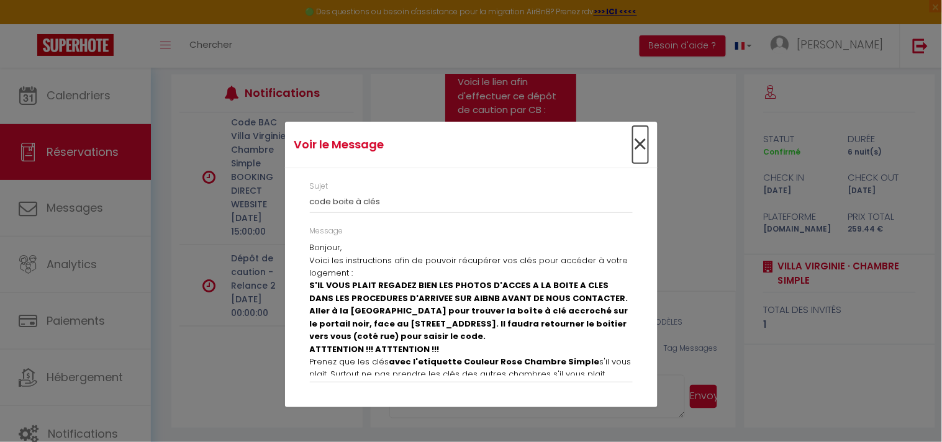
click at [641, 140] on span "×" at bounding box center [641, 144] width 16 height 37
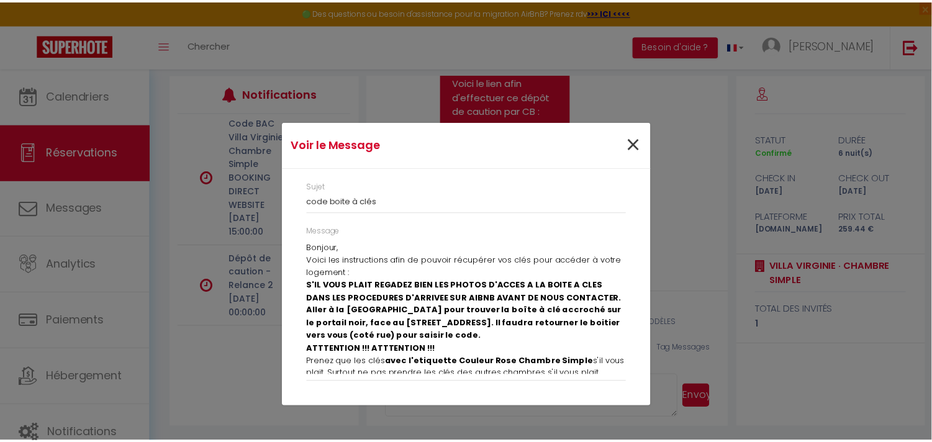
scroll to position [2159, 0]
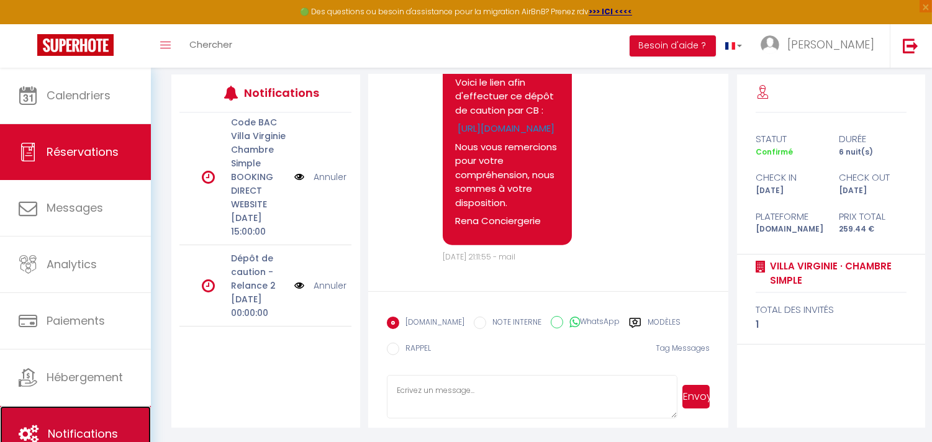
click at [83, 424] on link "Notifications" at bounding box center [75, 434] width 151 height 56
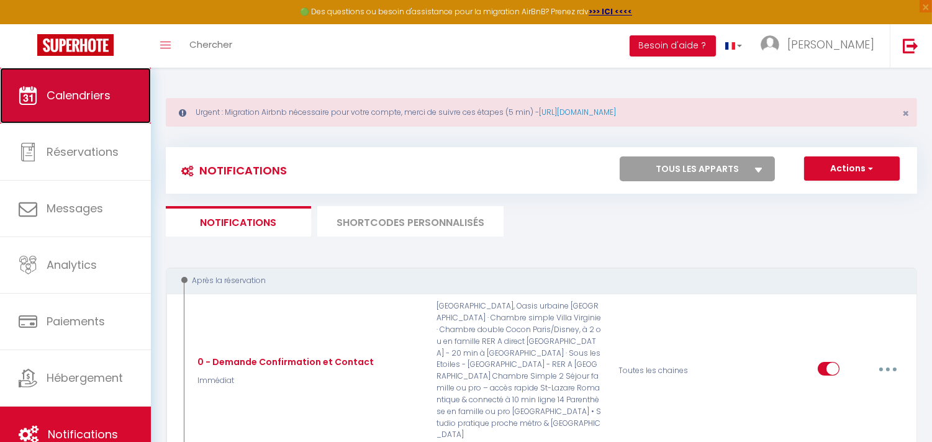
click at [87, 86] on link "Calendriers" at bounding box center [75, 96] width 151 height 56
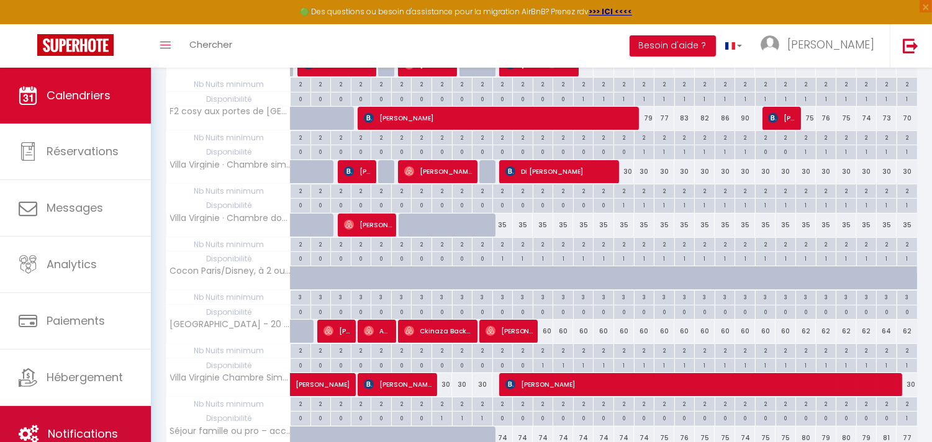
scroll to position [621, 0]
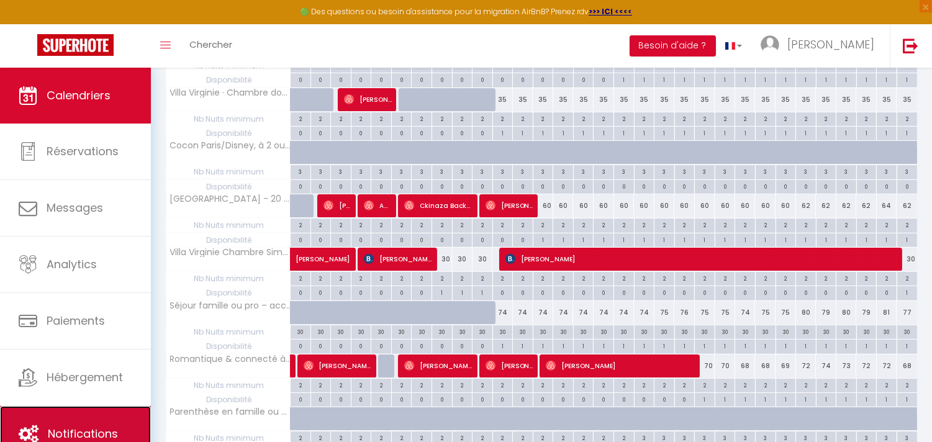
click at [67, 426] on link "Notifications" at bounding box center [75, 434] width 151 height 56
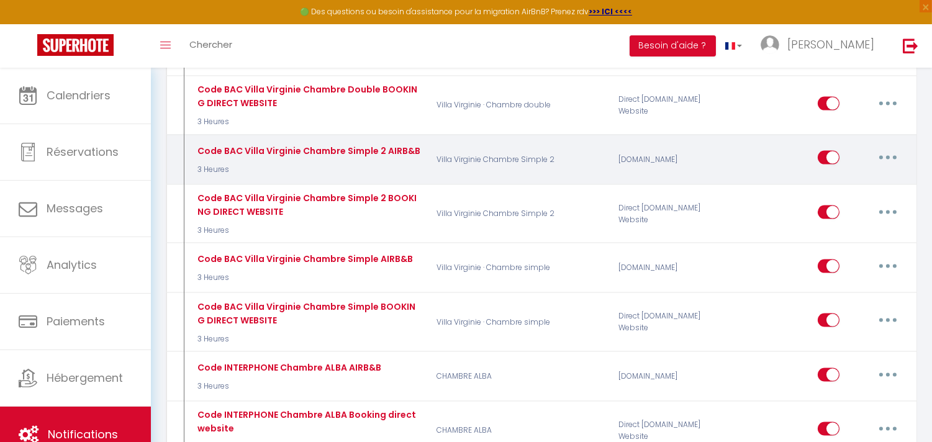
scroll to position [3175, 0]
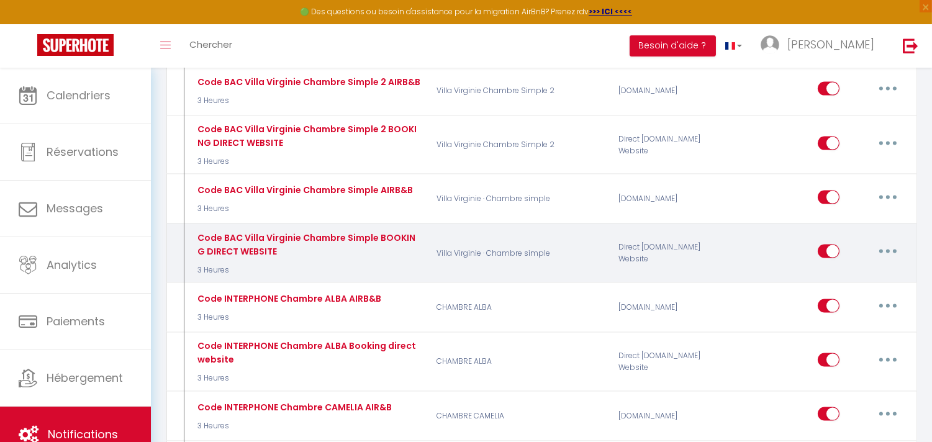
click at [885, 242] on button "button" at bounding box center [888, 252] width 35 height 20
click at [829, 270] on link "Editer" at bounding box center [856, 280] width 92 height 21
type input "Code BAC Villa Virginie Chambre Simple BOOKING DIRECT WEBSITE"
select select "3"
select select "3 Heures"
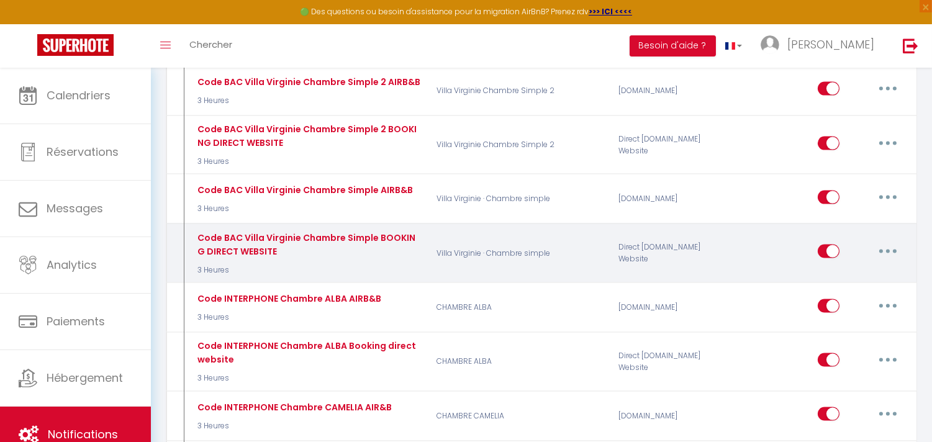
select select "if_deposit_is_paid"
checkbox input "true"
checkbox input "false"
radio input "true"
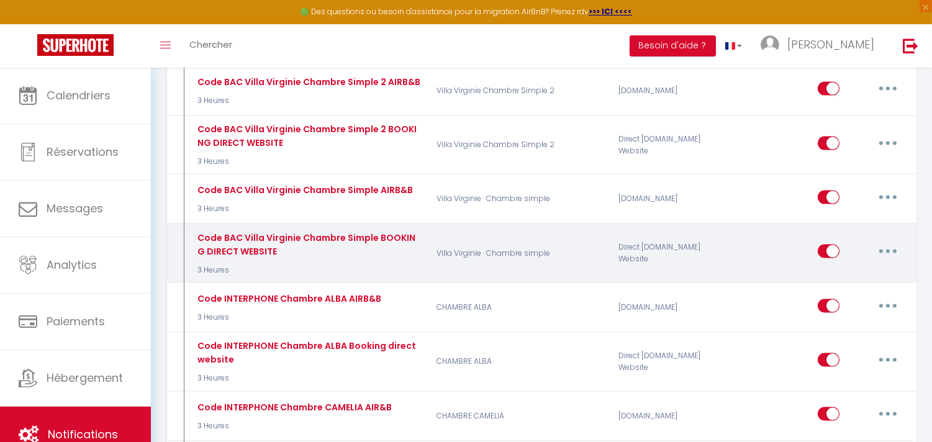
type input "code boite à clés"
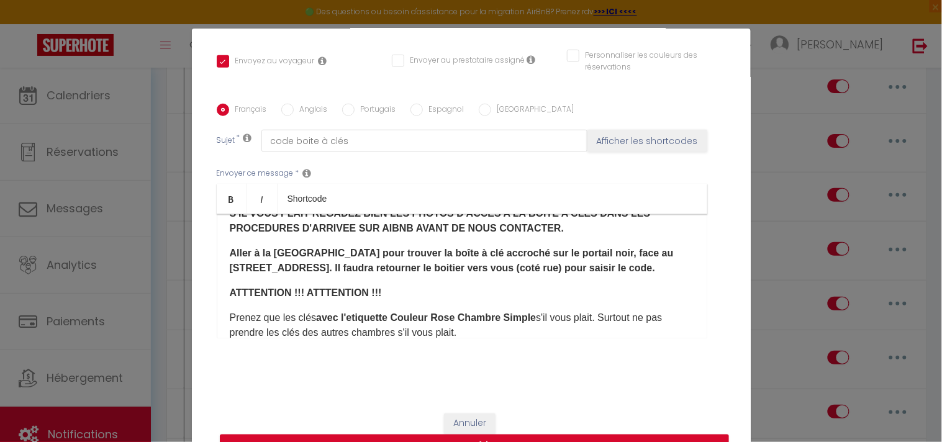
scroll to position [138, 0]
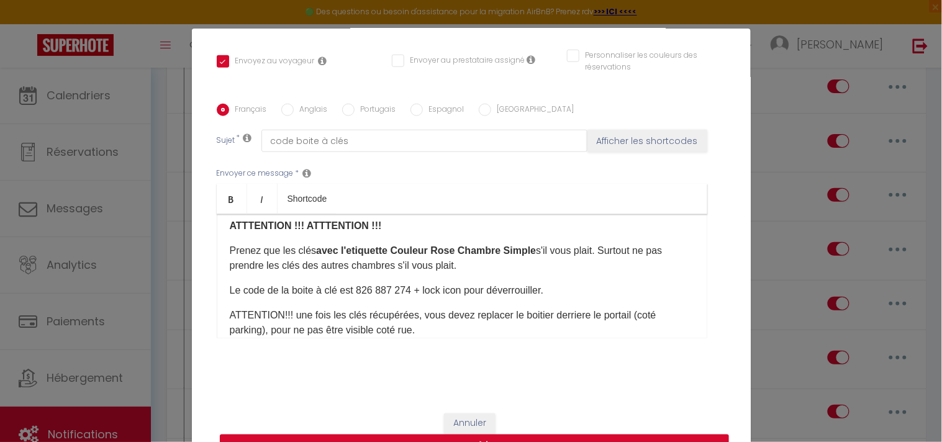
drag, startPoint x: 353, startPoint y: 286, endPoint x: 394, endPoint y: 283, distance: 41.1
click at [355, 286] on p "Le code de la boite à clé est 826 887 274​ + lock icon​ pour déverrouiller.​" at bounding box center [462, 290] width 465 height 15
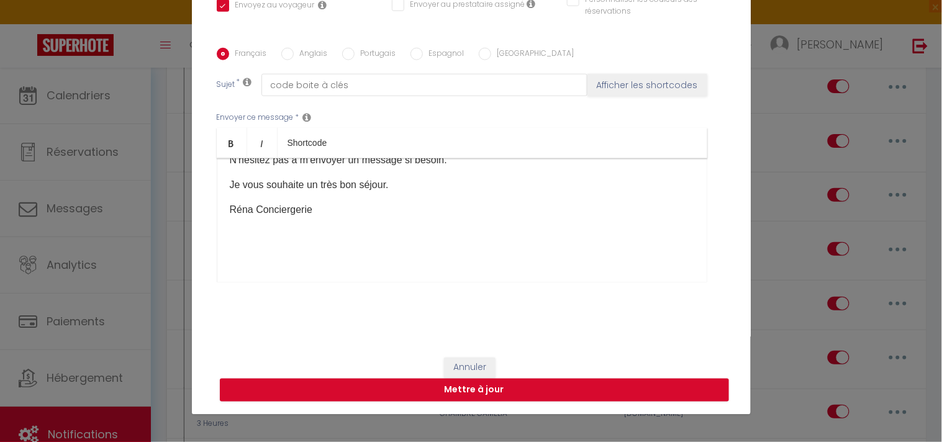
scroll to position [342, 0]
click at [463, 385] on button "Mettre à jour" at bounding box center [474, 391] width 509 height 24
checkbox input "true"
checkbox input "false"
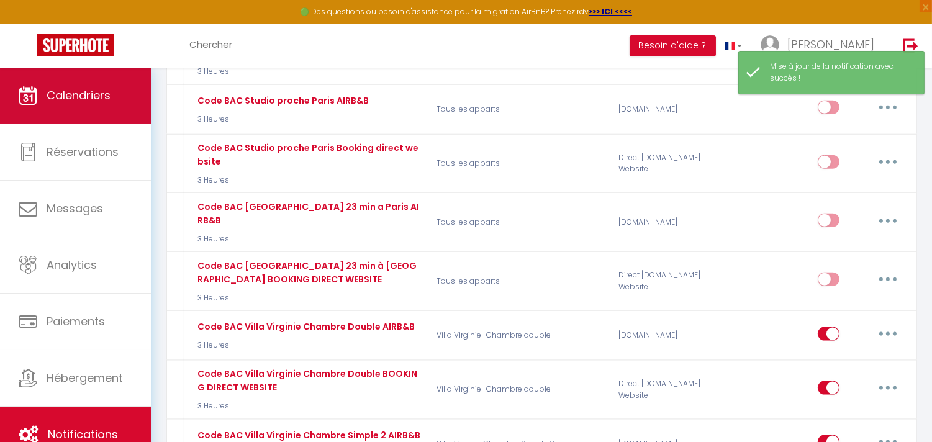
scroll to position [2761, 0]
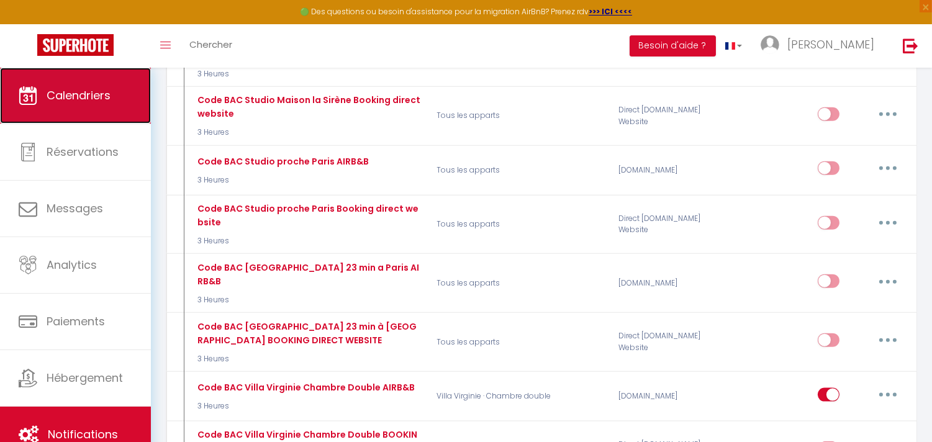
click at [98, 94] on span "Calendriers" at bounding box center [79, 96] width 64 height 16
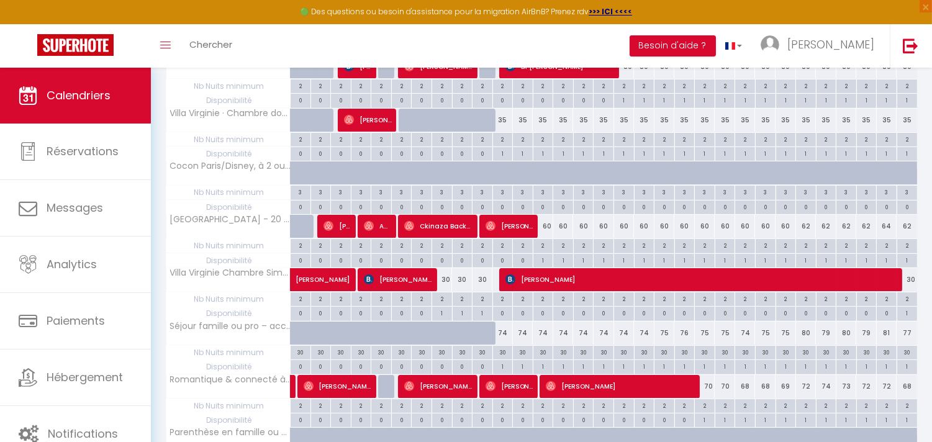
scroll to position [621, 0]
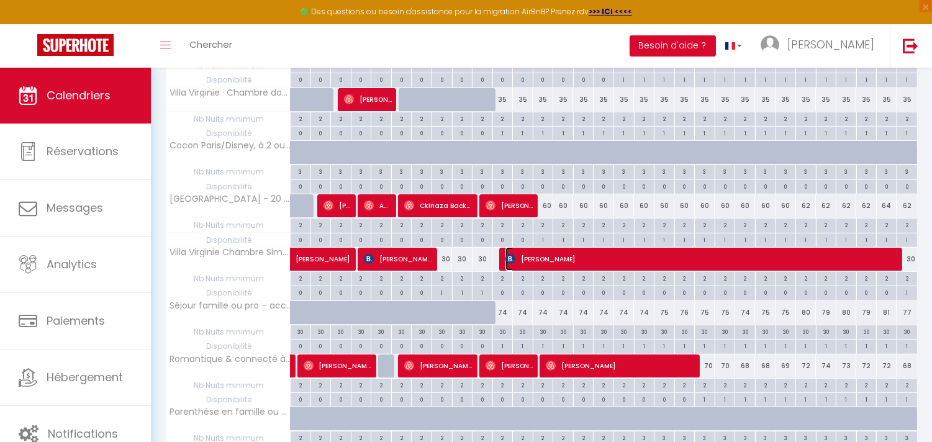
click at [562, 264] on span "[PERSON_NAME]" at bounding box center [704, 259] width 396 height 24
select select "OK"
select select "1"
select select "0"
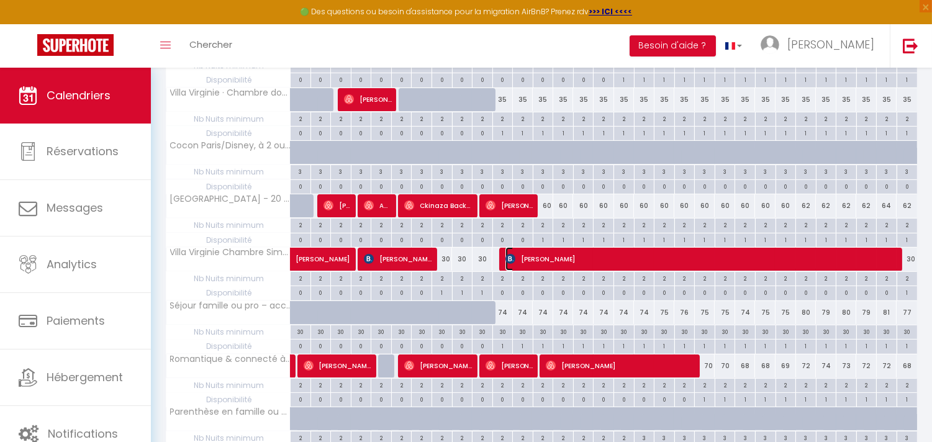
select select "1"
select select
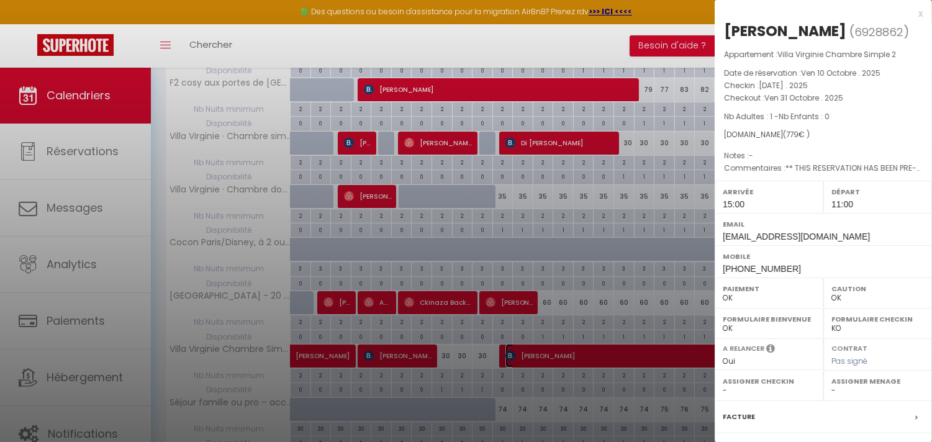
scroll to position [800, 0]
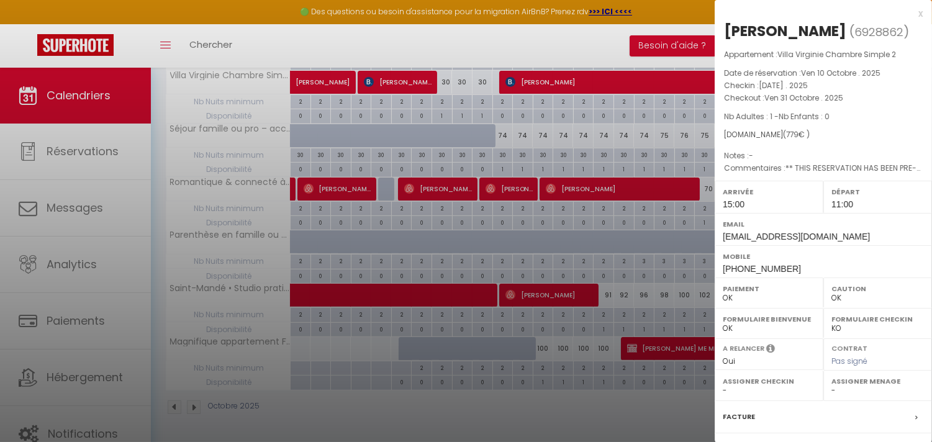
click at [66, 430] on div at bounding box center [466, 221] width 932 height 442
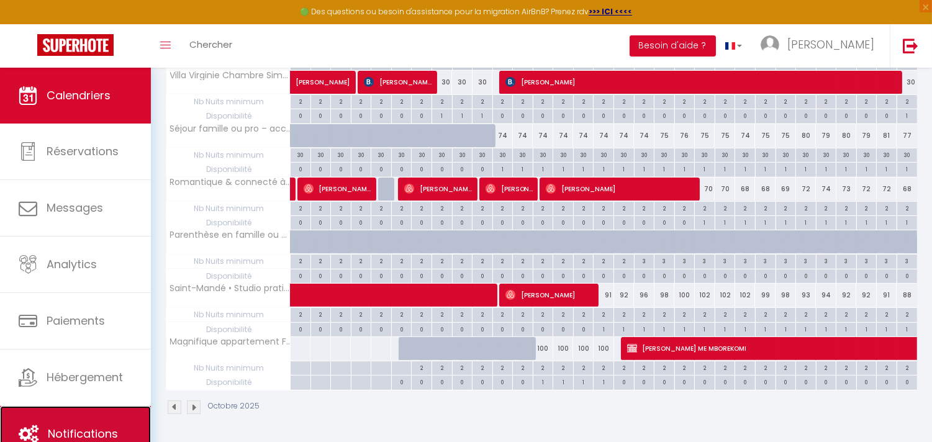
click at [93, 429] on span "Notifications" at bounding box center [83, 434] width 70 height 16
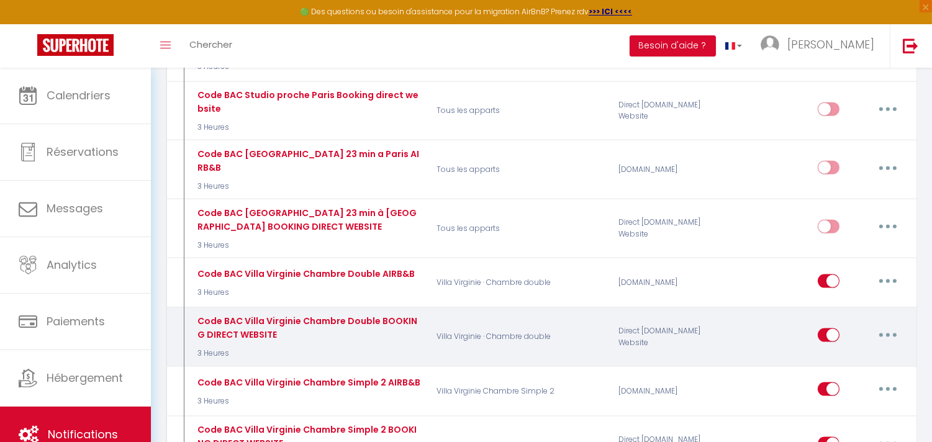
scroll to position [2898, 0]
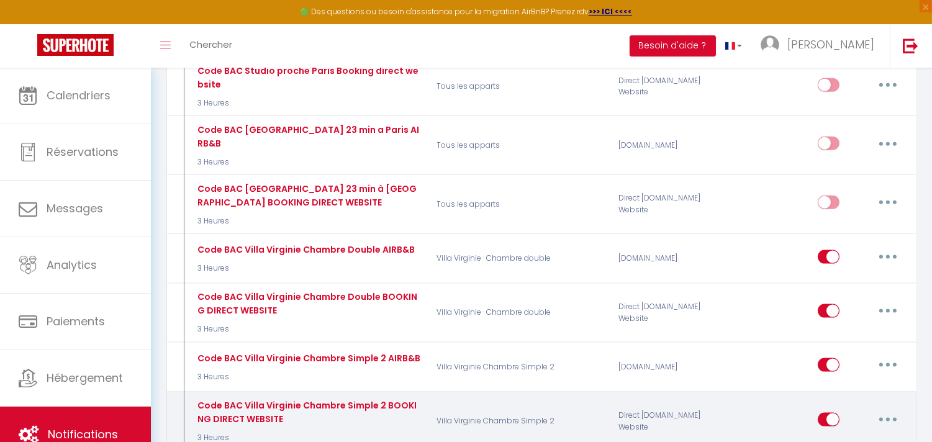
click at [891, 410] on button "button" at bounding box center [888, 420] width 35 height 20
click at [828, 437] on link "Editer" at bounding box center [856, 447] width 92 height 21
type input "Code BAC Villa Virginie Chambre Simple 2 BOOKING DIRECT WEBSITE"
select select "3"
select select "3 Heures"
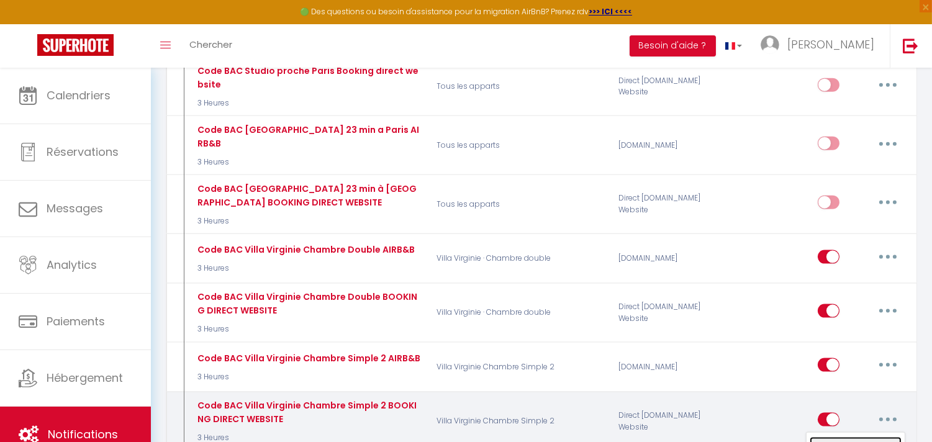
select select "if_deposit_is_paid"
checkbox input "true"
checkbox input "false"
radio input "true"
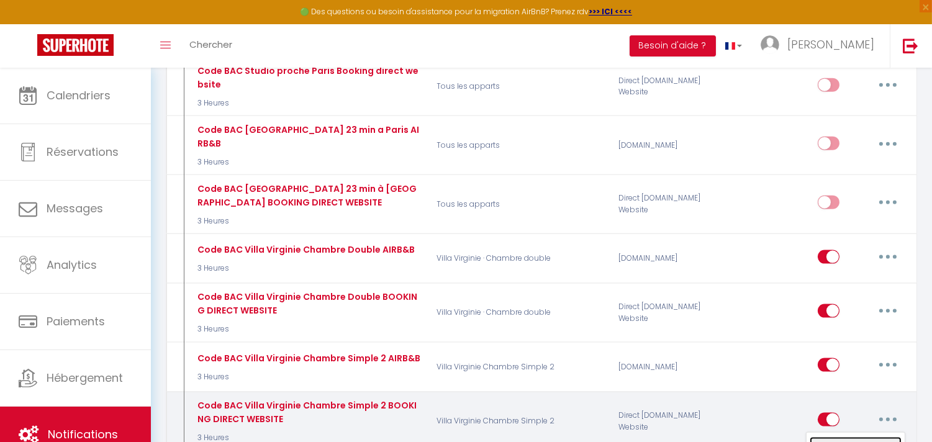
type input "code boite à clés"
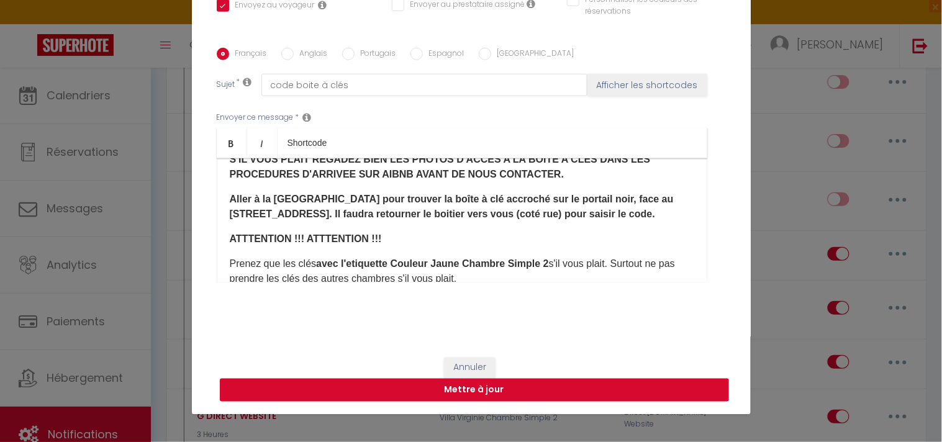
scroll to position [138, 0]
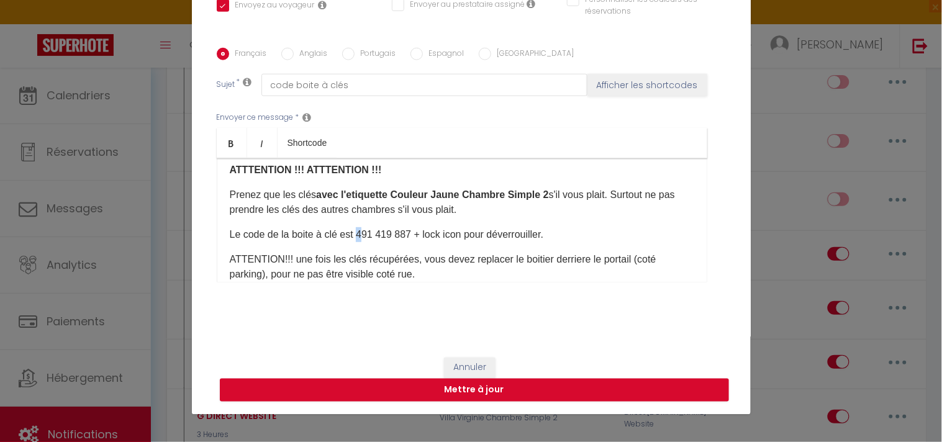
click at [357, 232] on p "Le code de la boite à clé est 491 419 887​ + lock icon​ pour déverrouiller.​" at bounding box center [462, 234] width 465 height 15
click at [402, 392] on button "Mettre à jour" at bounding box center [474, 391] width 509 height 24
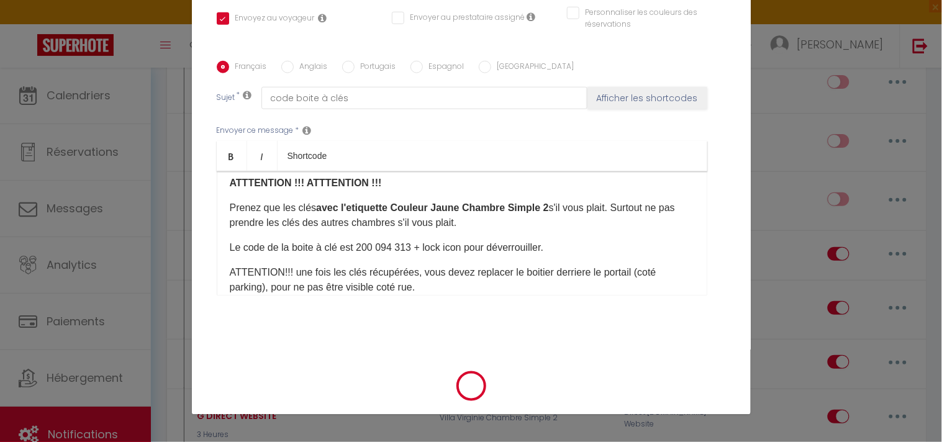
checkbox input "true"
checkbox input "false"
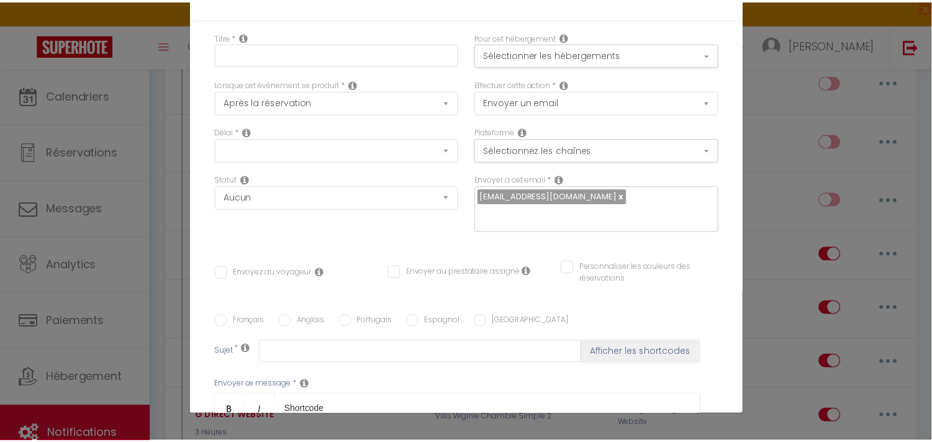
scroll to position [2898, 0]
